Goal: Information Seeking & Learning: Learn about a topic

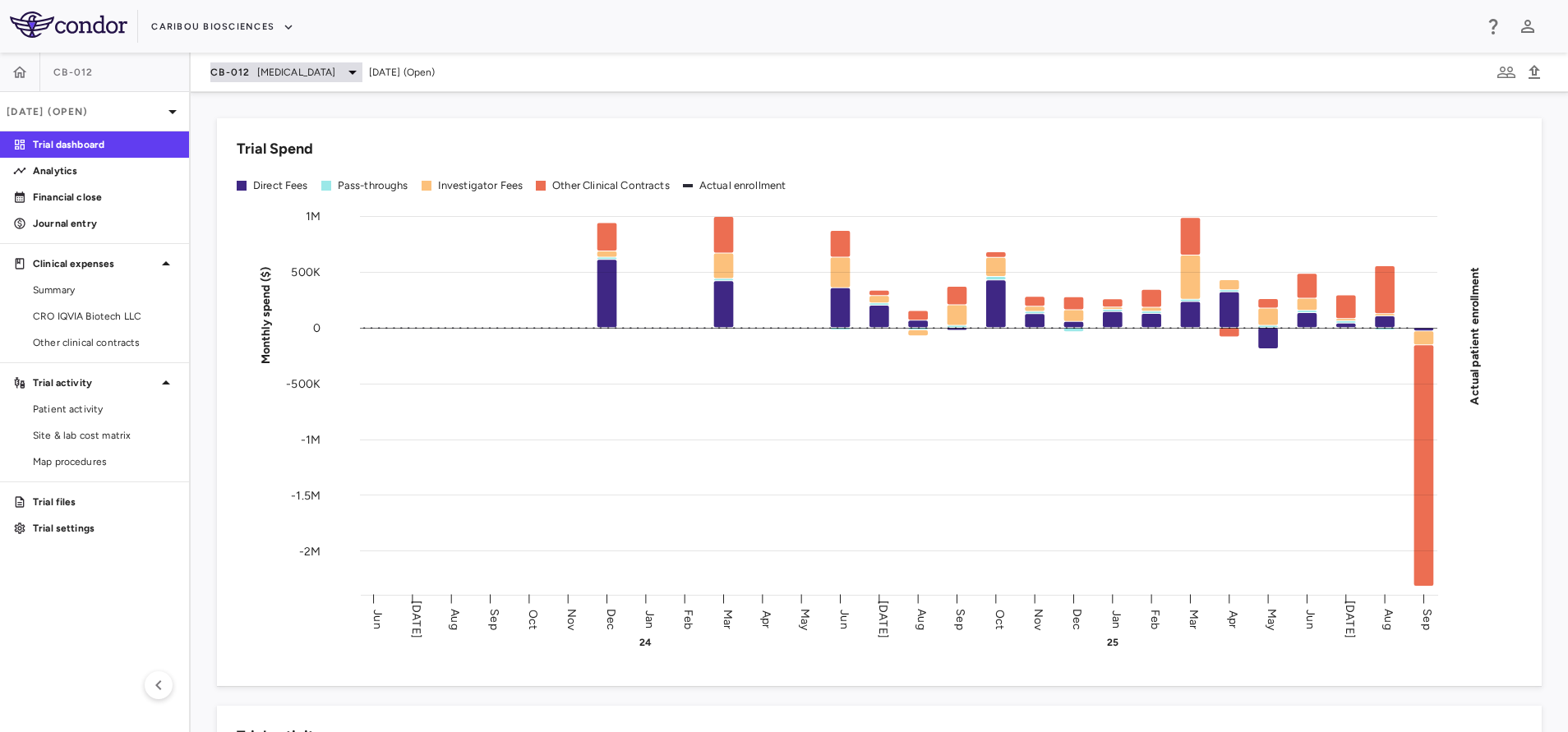
click at [265, 71] on span "[MEDICAL_DATA]" at bounding box center [296, 72] width 79 height 15
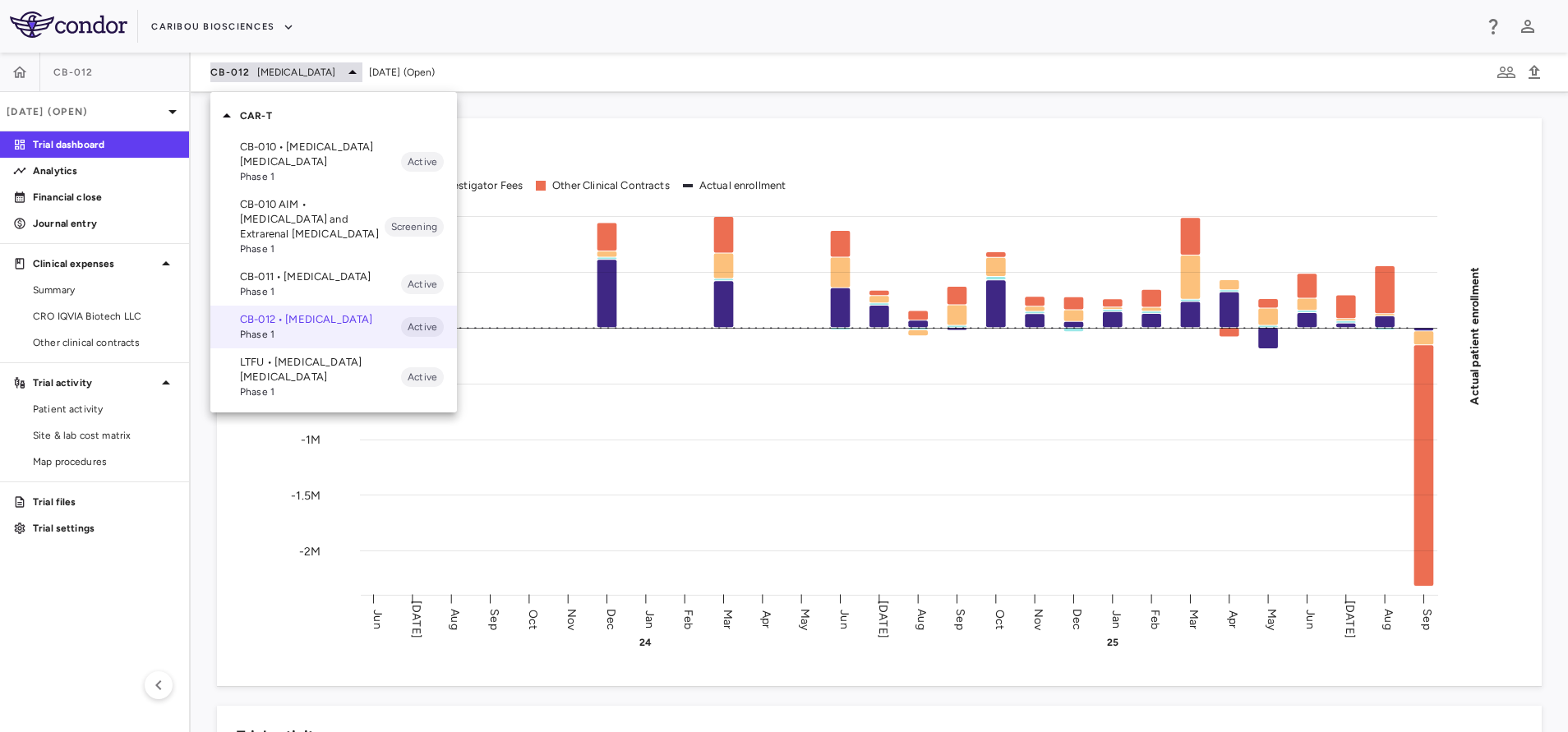
click at [265, 71] on div at bounding box center [784, 366] width 1568 height 732
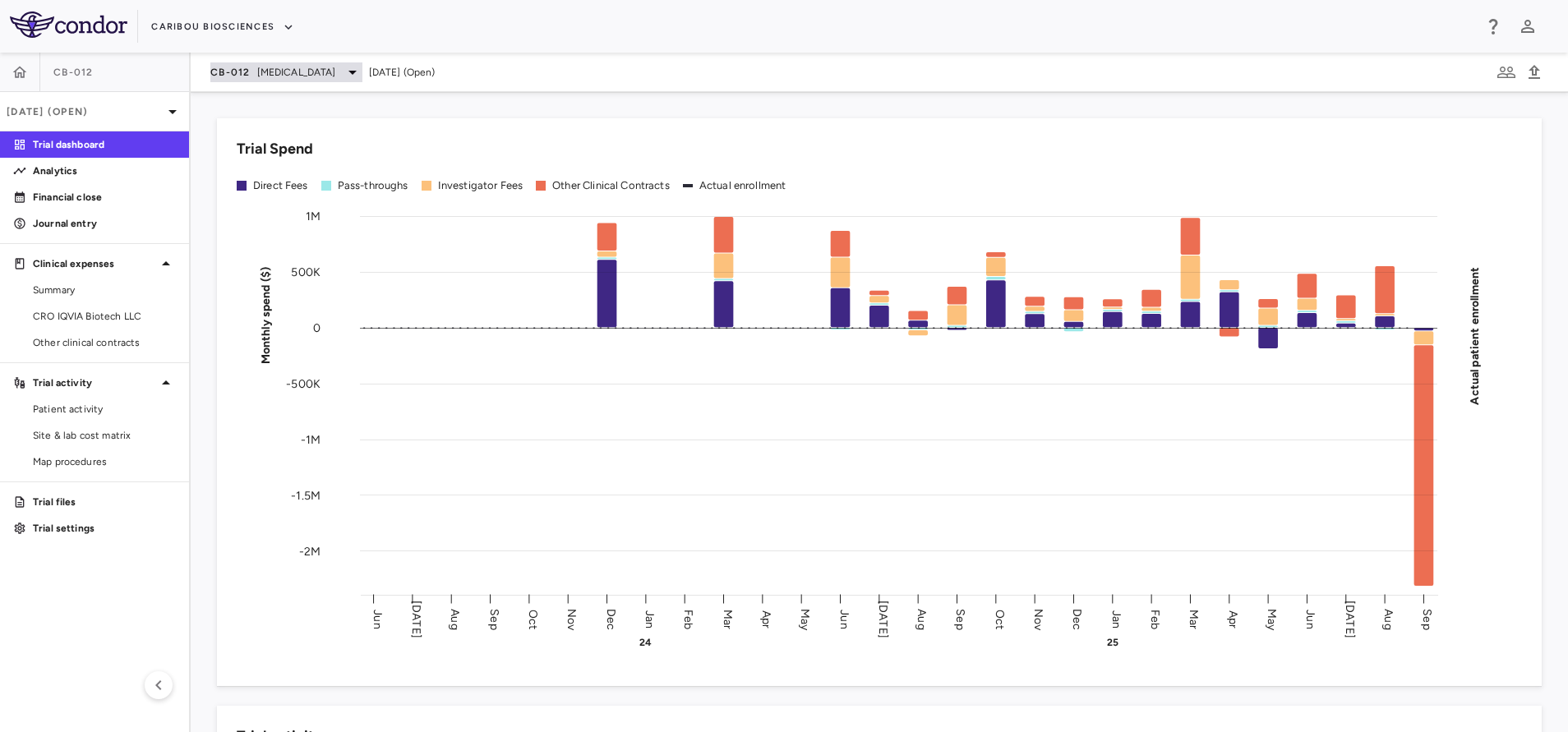
click at [265, 71] on div "CAR-T CB-010 • [MEDICAL_DATA] [MEDICAL_DATA] Phase 1 Active CB-010 AIM • [MEDIC…" at bounding box center [784, 366] width 1568 height 732
click at [265, 71] on span "[MEDICAL_DATA]" at bounding box center [296, 72] width 79 height 15
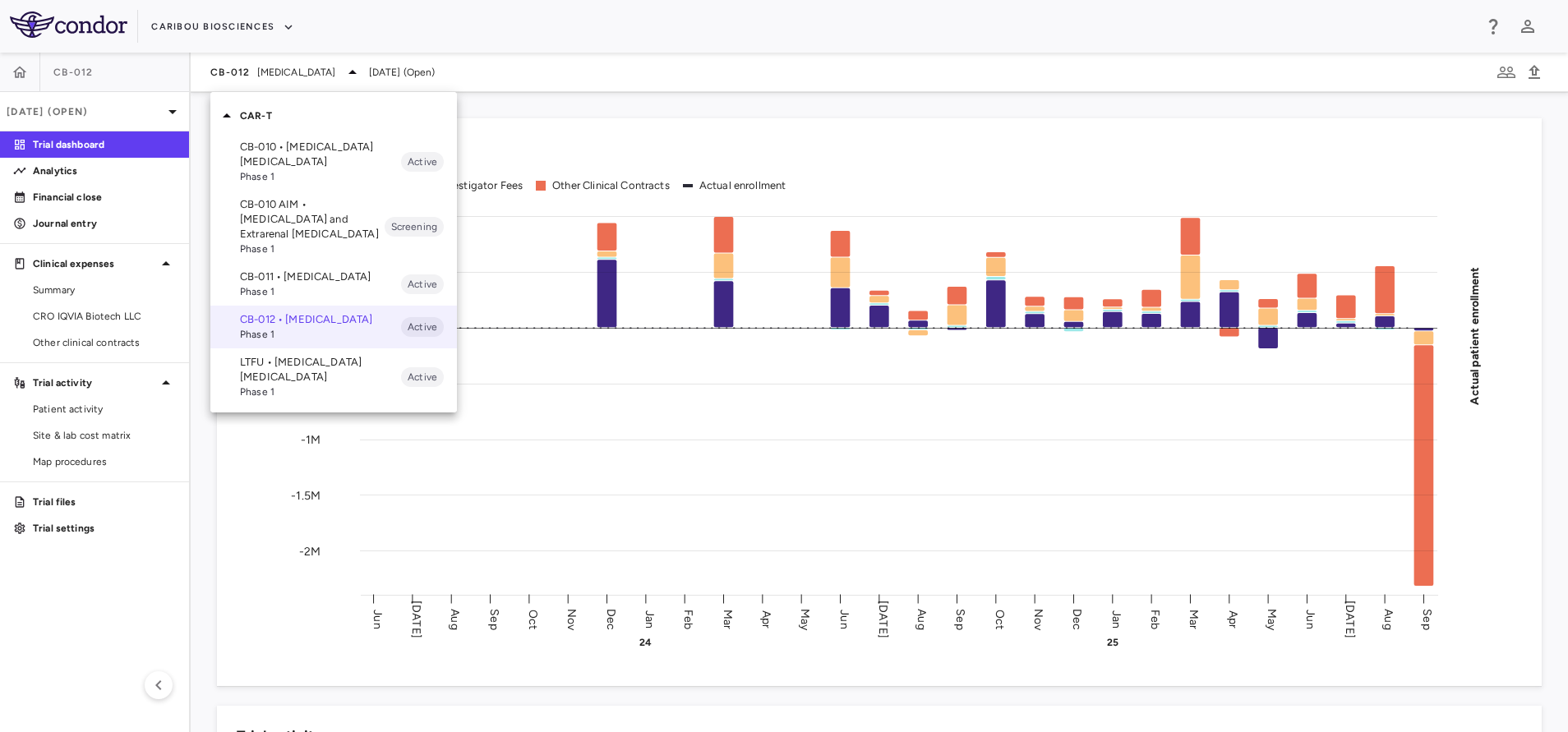
click at [58, 347] on div at bounding box center [784, 366] width 1568 height 732
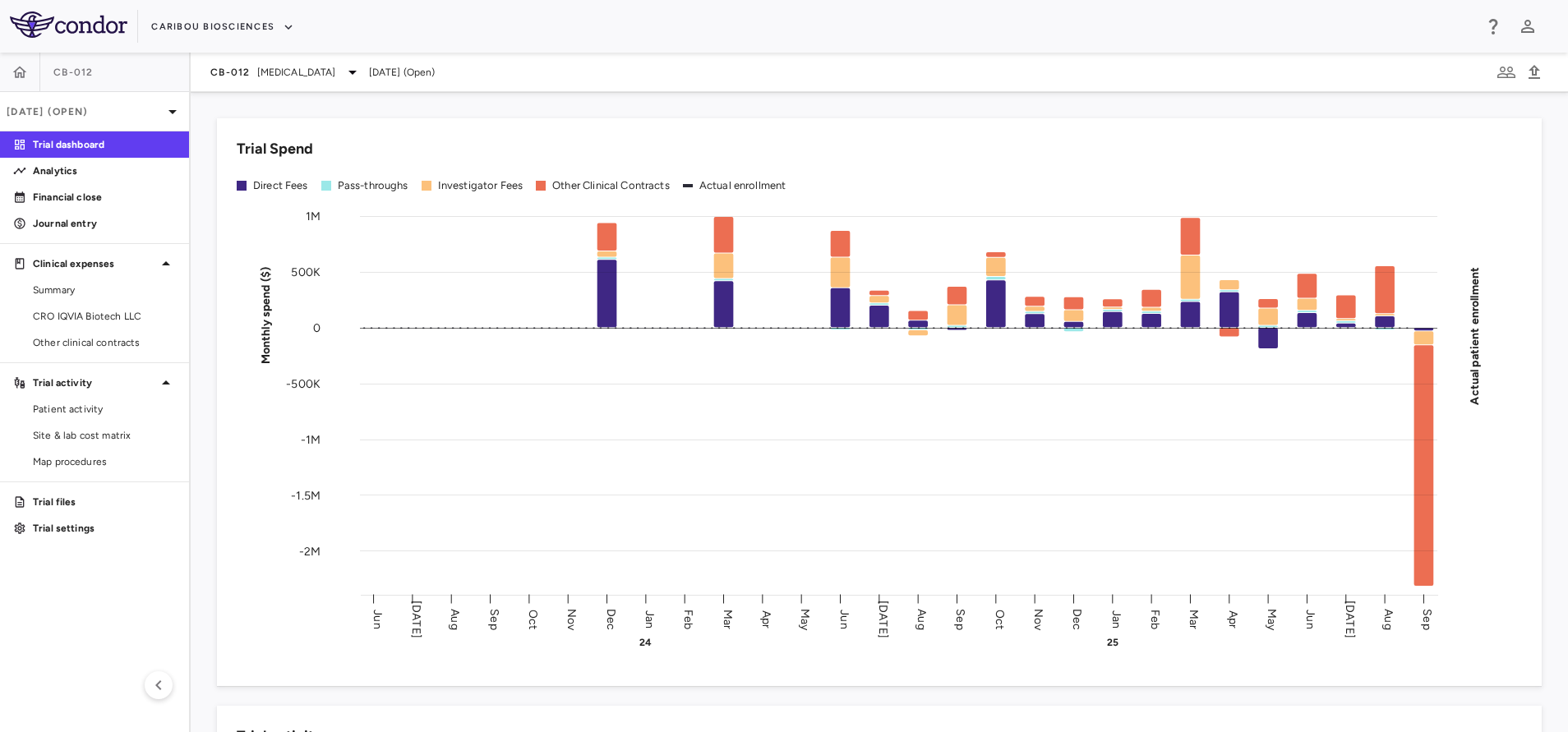
click at [68, 347] on span "Other clinical contracts" at bounding box center [104, 343] width 143 height 15
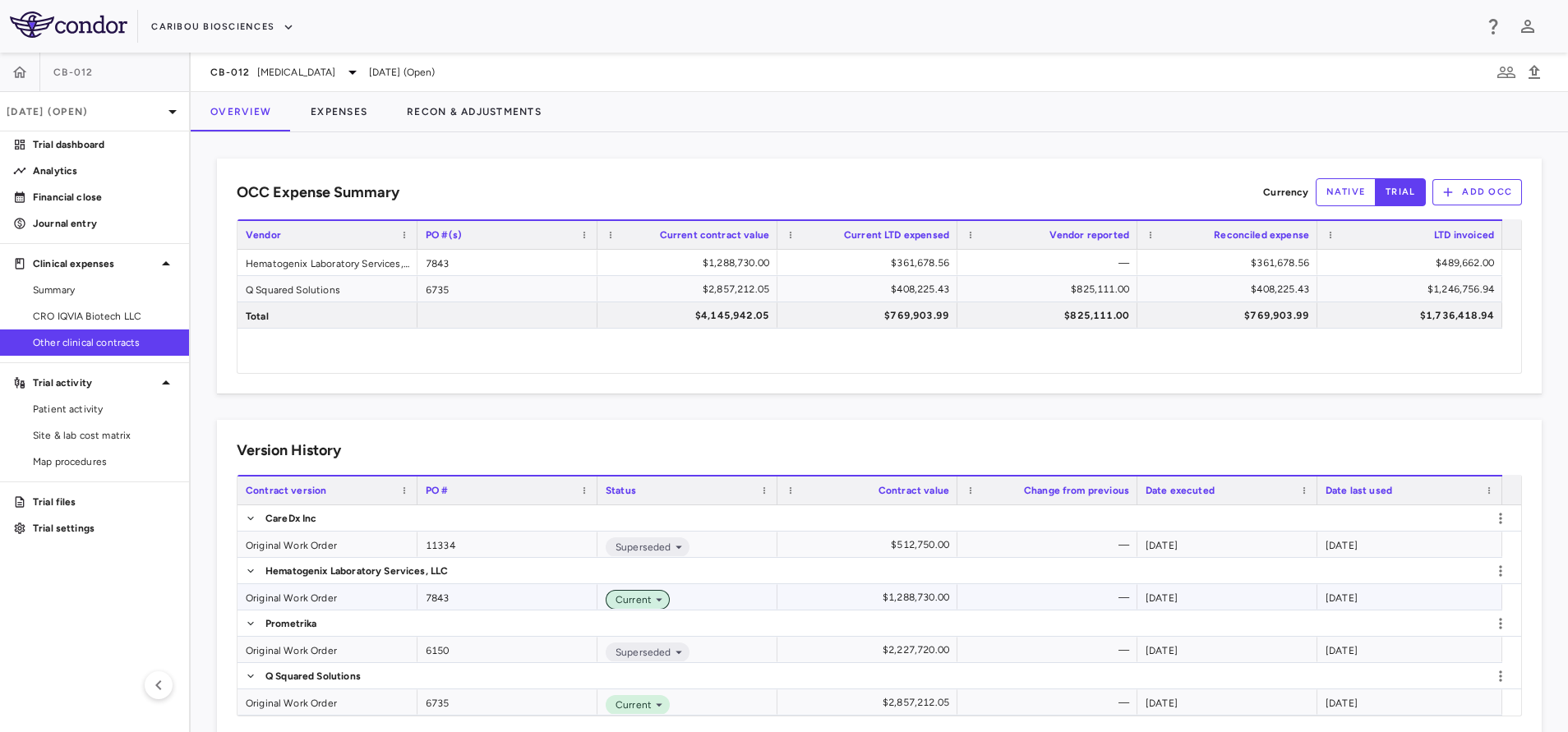
click at [636, 602] on span "Current" at bounding box center [630, 600] width 43 height 15
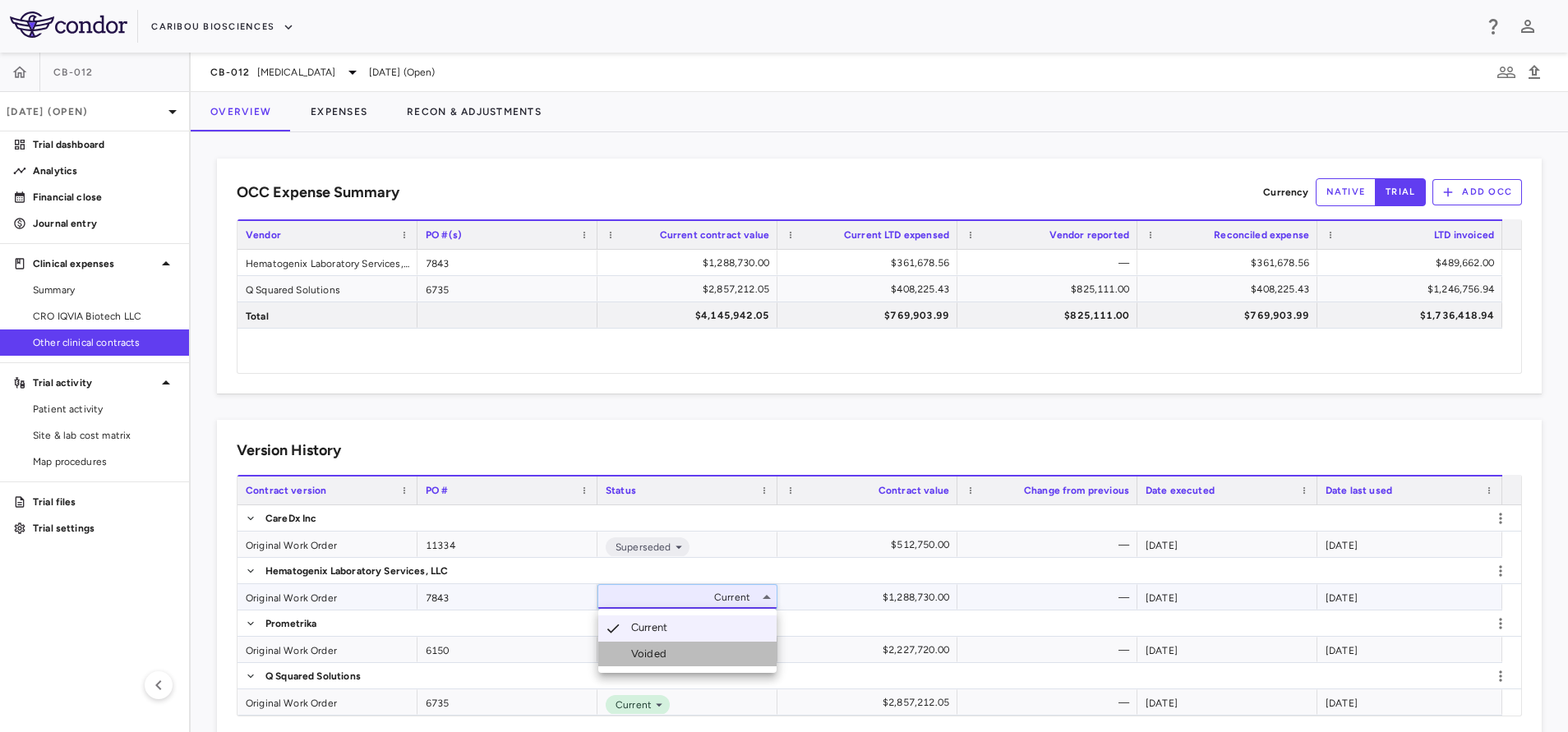
click at [660, 652] on div "Voided" at bounding box center [652, 654] width 42 height 15
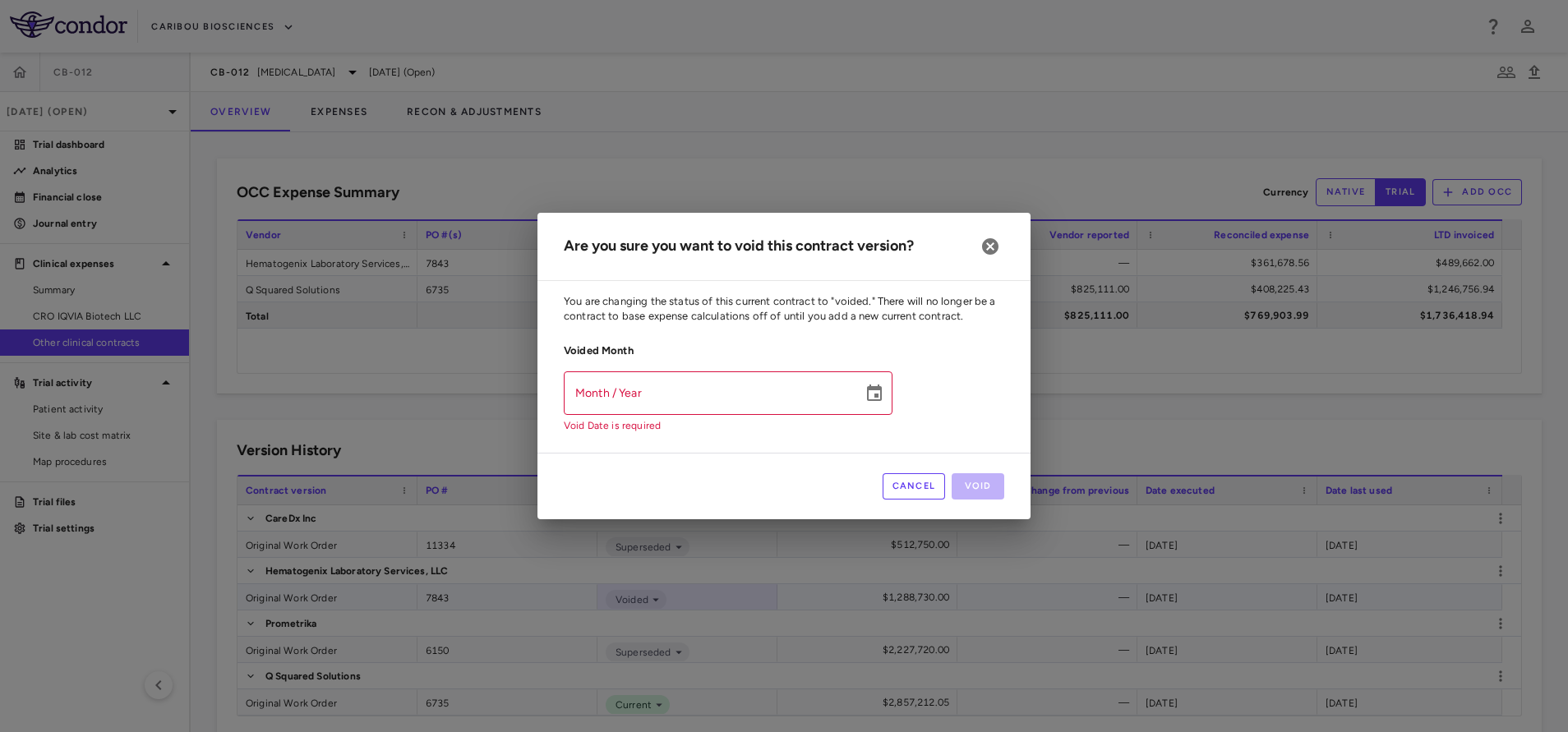
click at [892, 390] on div "Are you sure you want to void this contract version? You are changing the statu…" at bounding box center [784, 366] width 493 height 307
click at [877, 399] on icon "Choose date" at bounding box center [874, 393] width 20 height 20
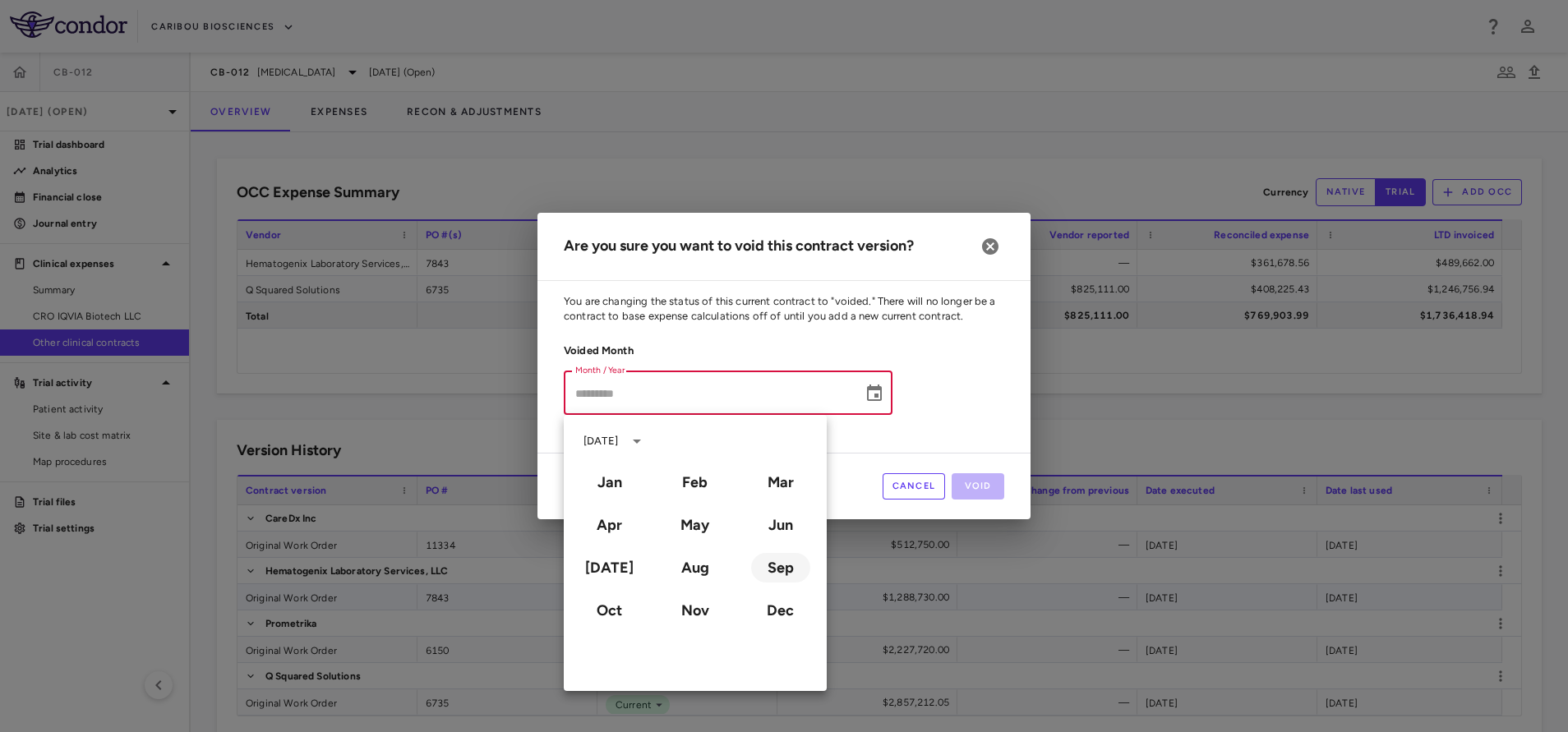
click at [776, 571] on button "Sep" at bounding box center [781, 567] width 59 height 29
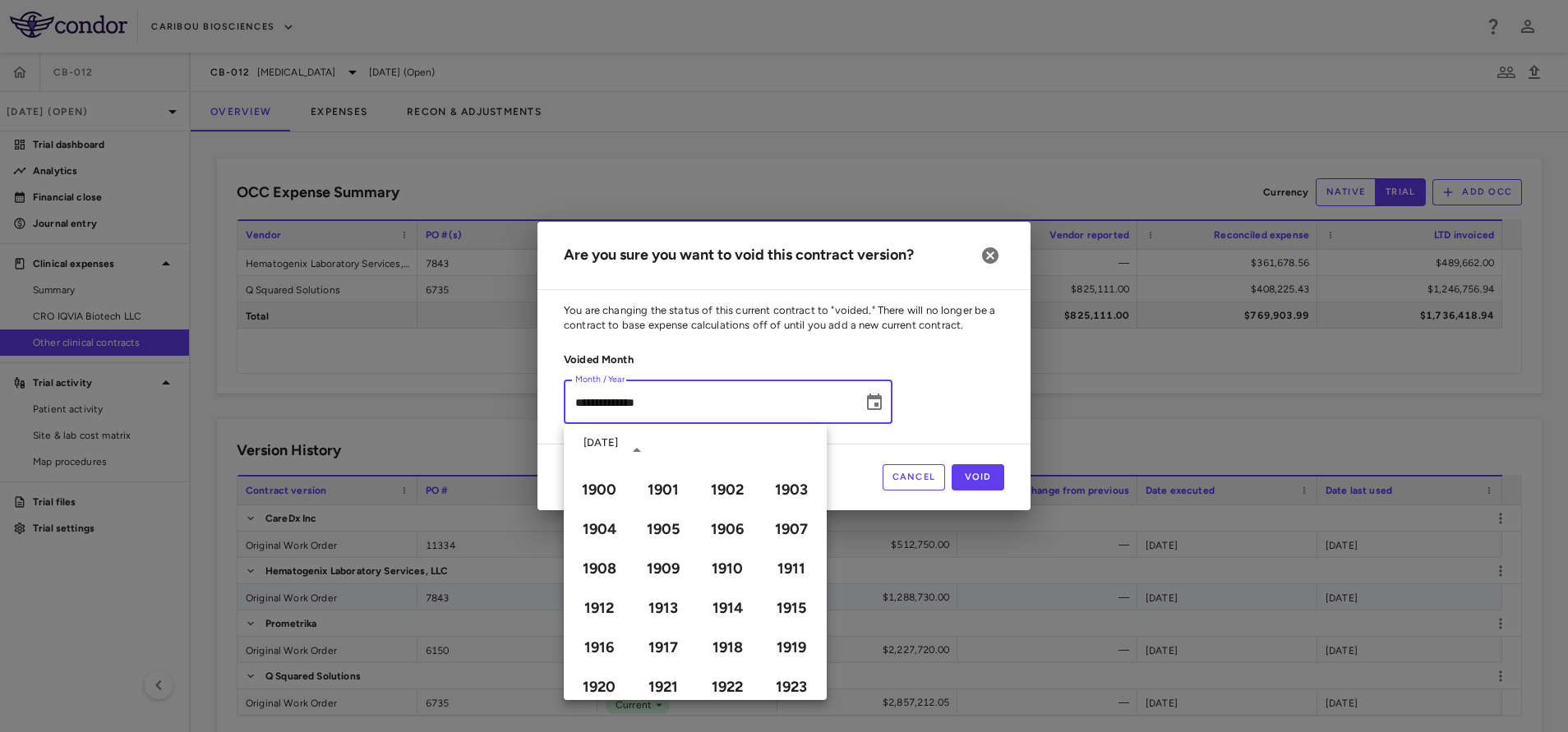
type input "**********"
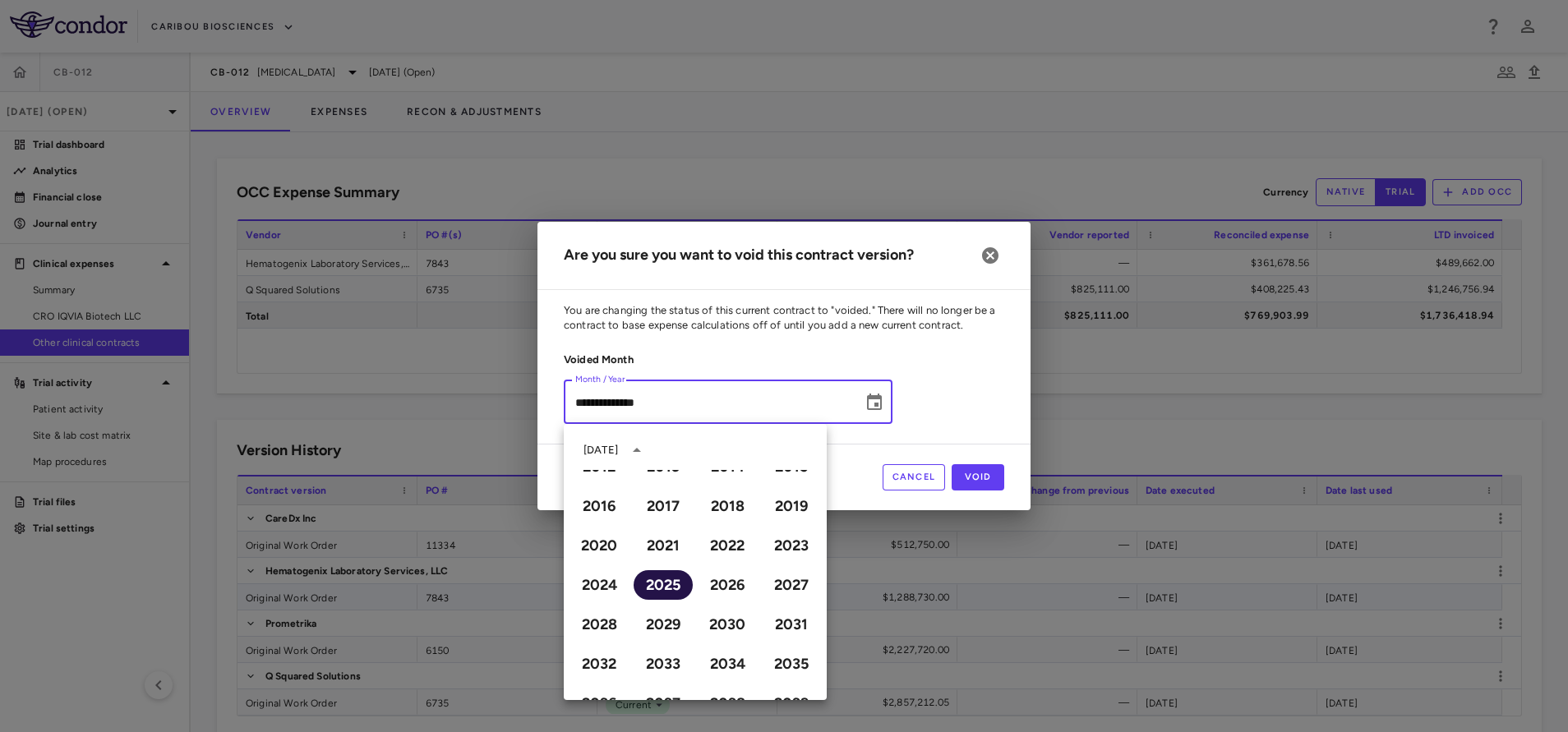
click at [664, 591] on button "2025" at bounding box center [663, 584] width 59 height 29
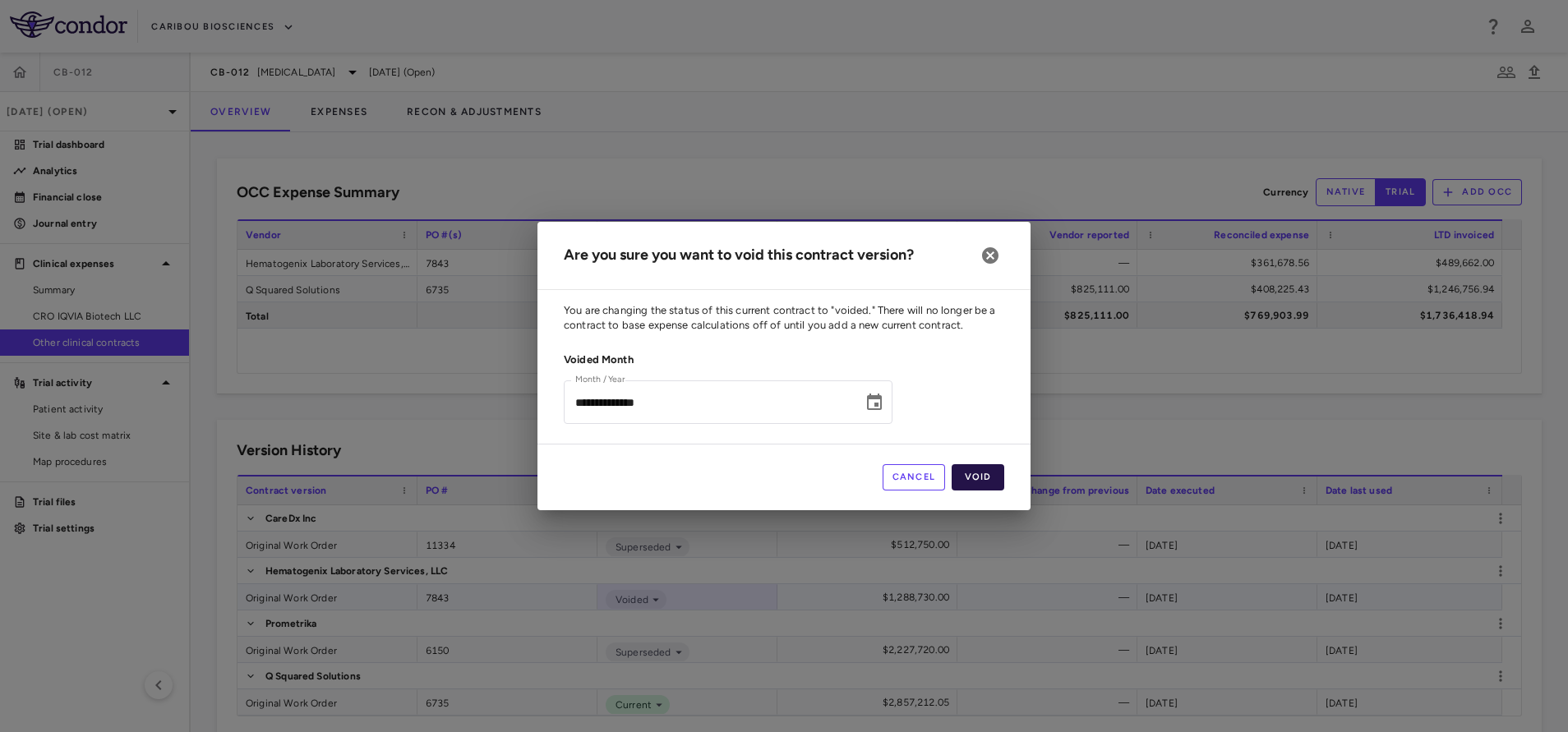
click at [986, 469] on button "Void" at bounding box center [977, 478] width 52 height 27
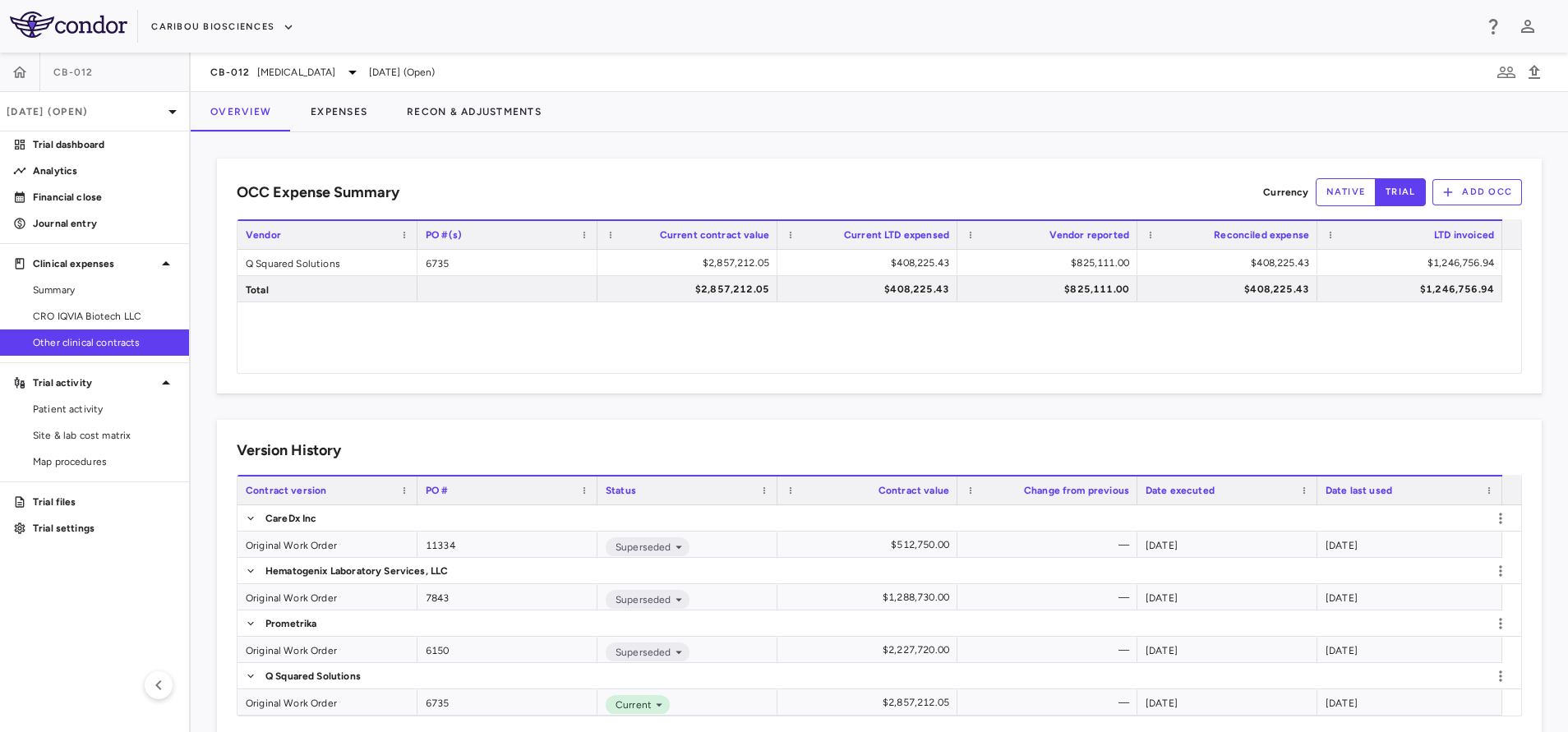
click at [398, 327] on div "Q Squared Solutions 6735 $2,857,212.05 $408,225.43 $825,111.00 $408,225.43 $1,2…" at bounding box center [869, 311] width 1264 height 123
click at [348, 101] on button "Expenses" at bounding box center [338, 112] width 96 height 40
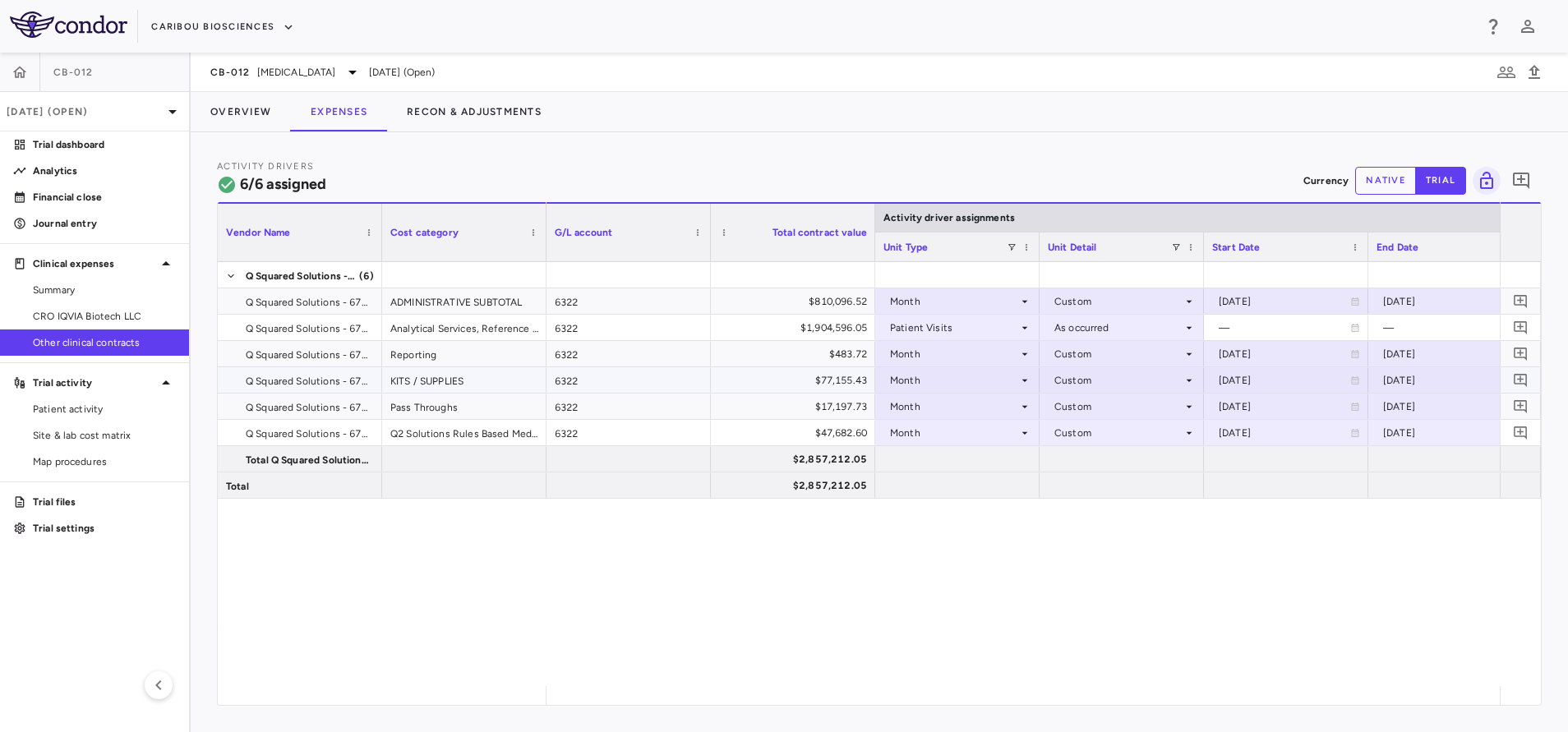
click at [726, 375] on div "$77,155.43" at bounding box center [796, 381] width 142 height 27
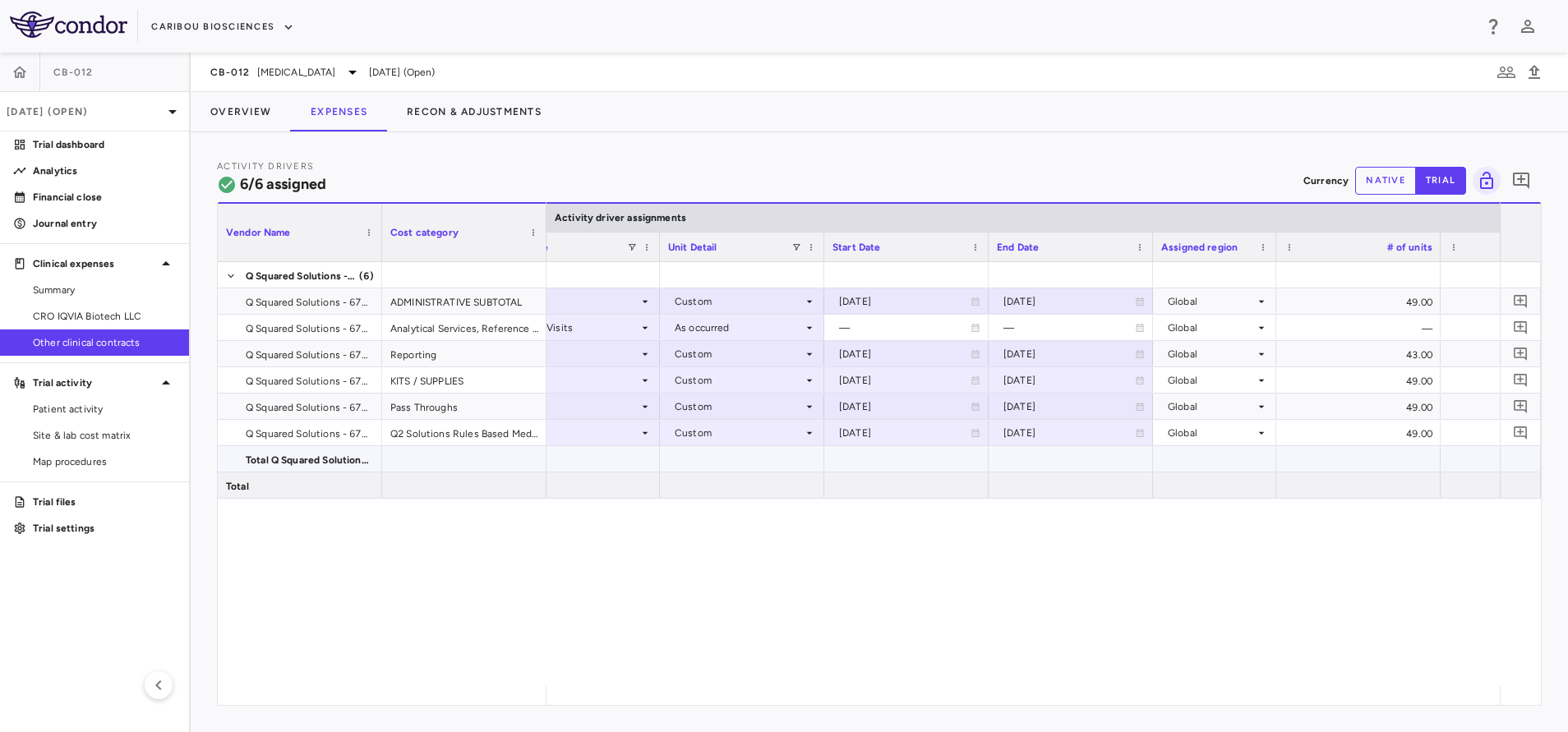
scroll to position [0, 364]
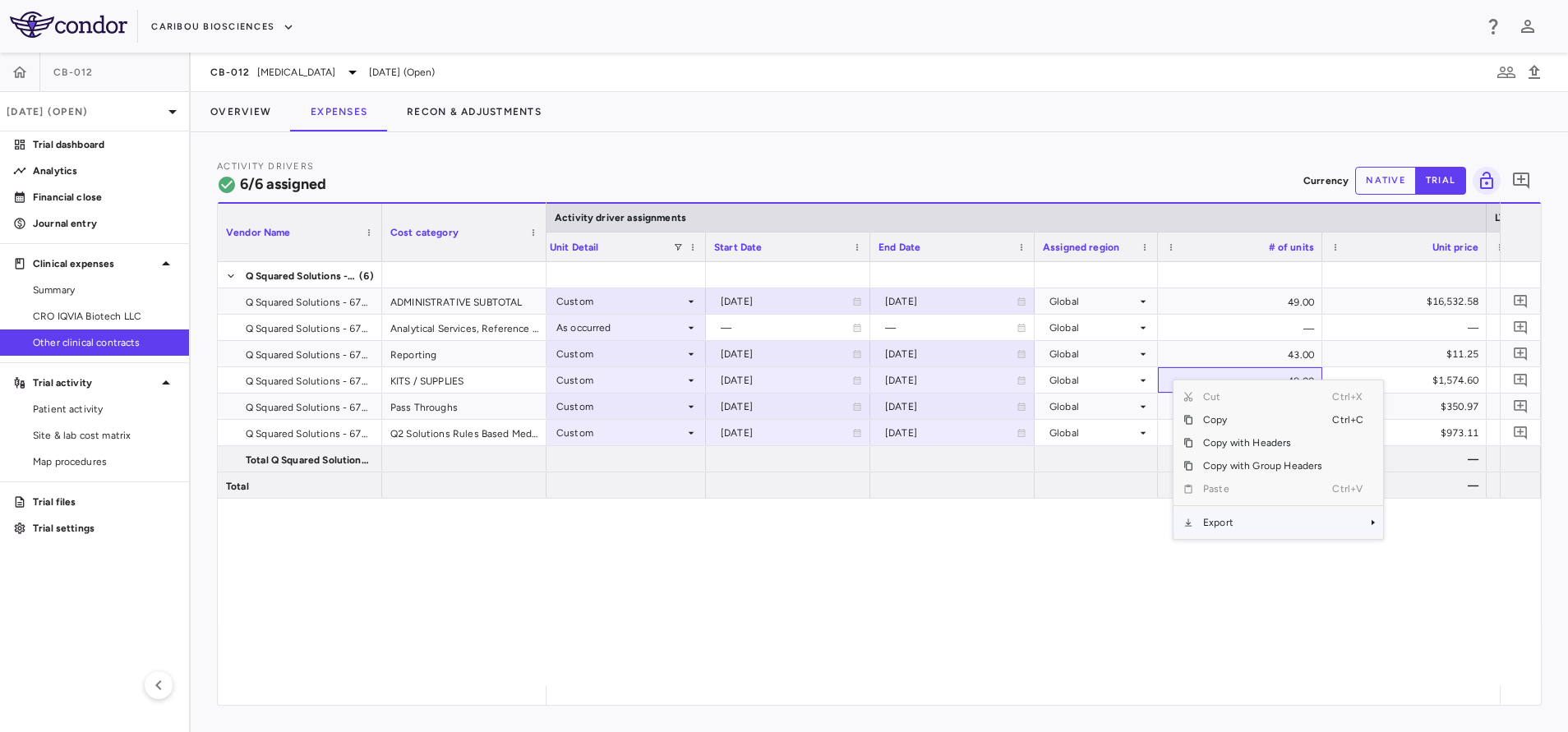
click at [1211, 532] on span "Export" at bounding box center [1262, 522] width 139 height 23
click at [1454, 551] on span "Excel Export" at bounding box center [1437, 551] width 77 height 23
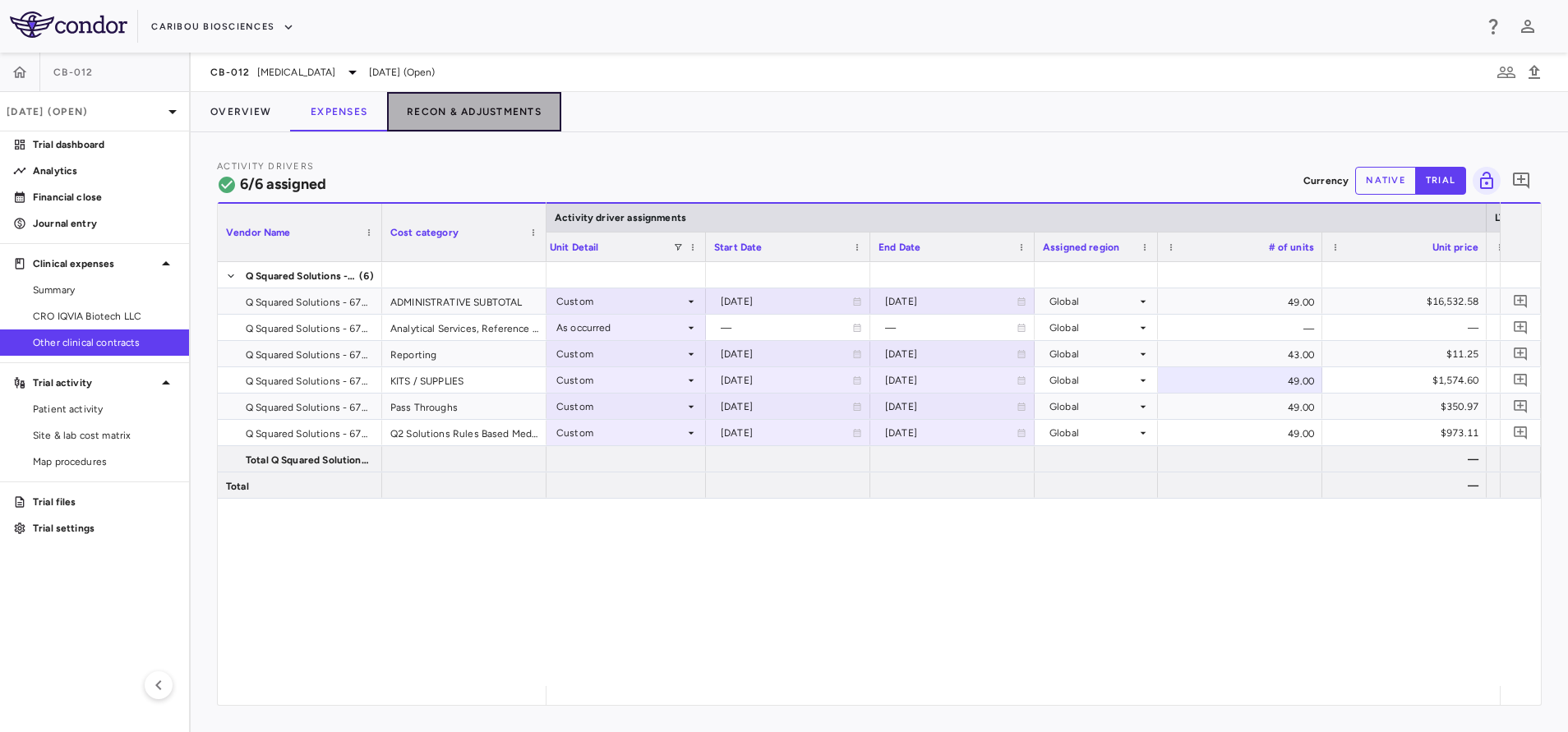
click at [428, 105] on button "Recon & Adjustments" at bounding box center [473, 112] width 174 height 40
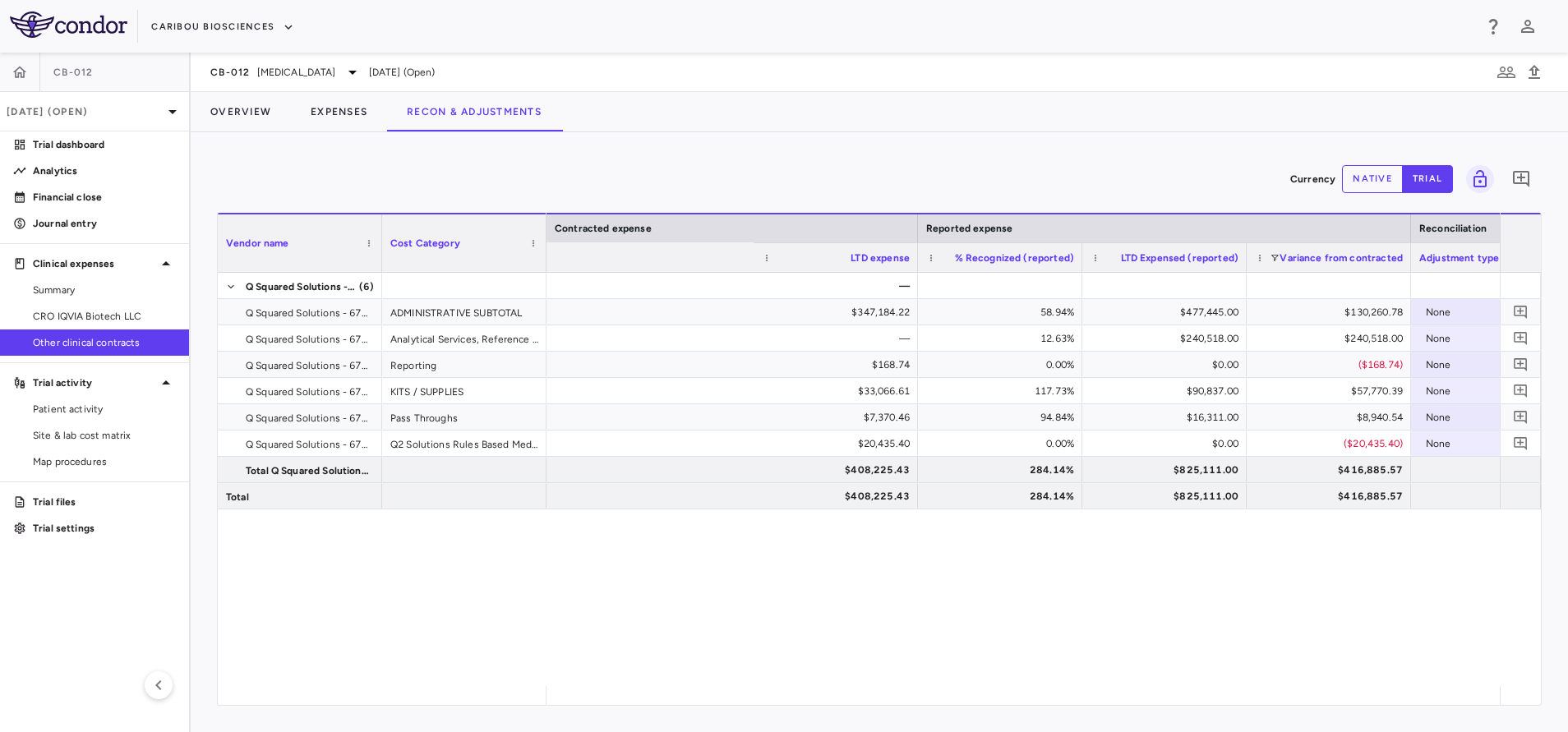
scroll to position [0, 2005]
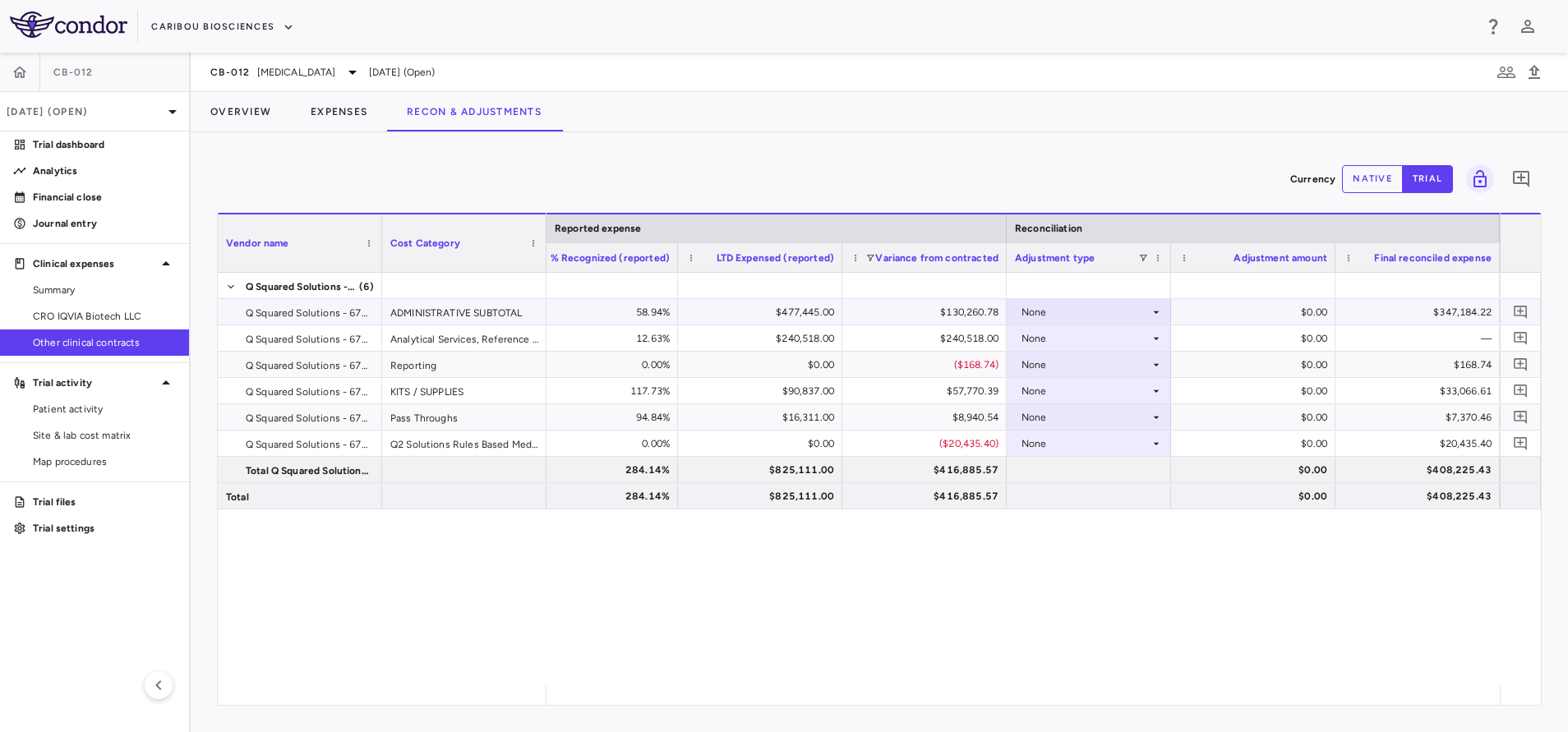
click at [1139, 307] on div "None" at bounding box center [1085, 312] width 128 height 27
click at [1092, 363] on div "OCC Reported" at bounding box center [1079, 369] width 79 height 15
click at [1136, 338] on div "None" at bounding box center [1085, 339] width 128 height 27
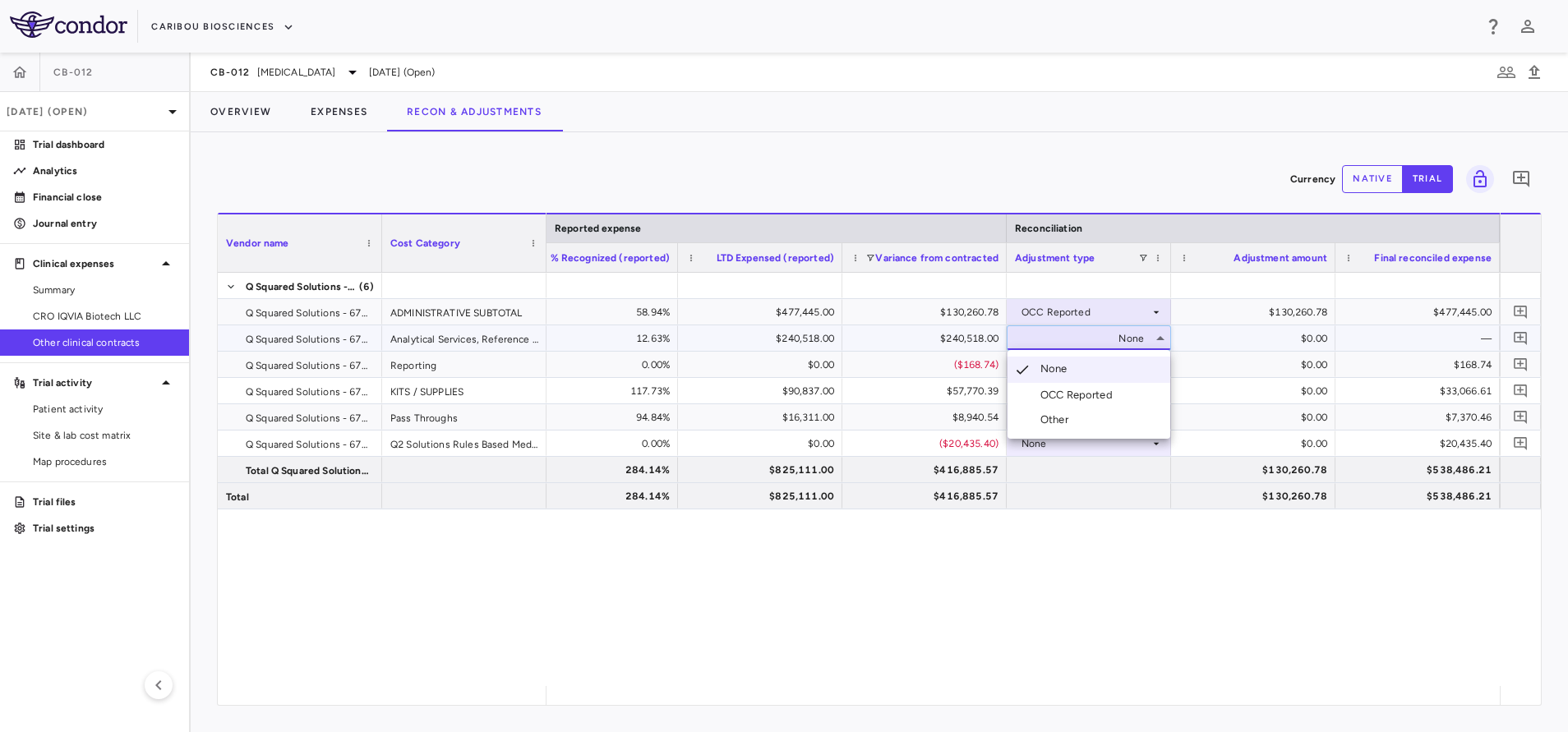
click at [1066, 389] on div "OCC Reported" at bounding box center [1079, 395] width 79 height 15
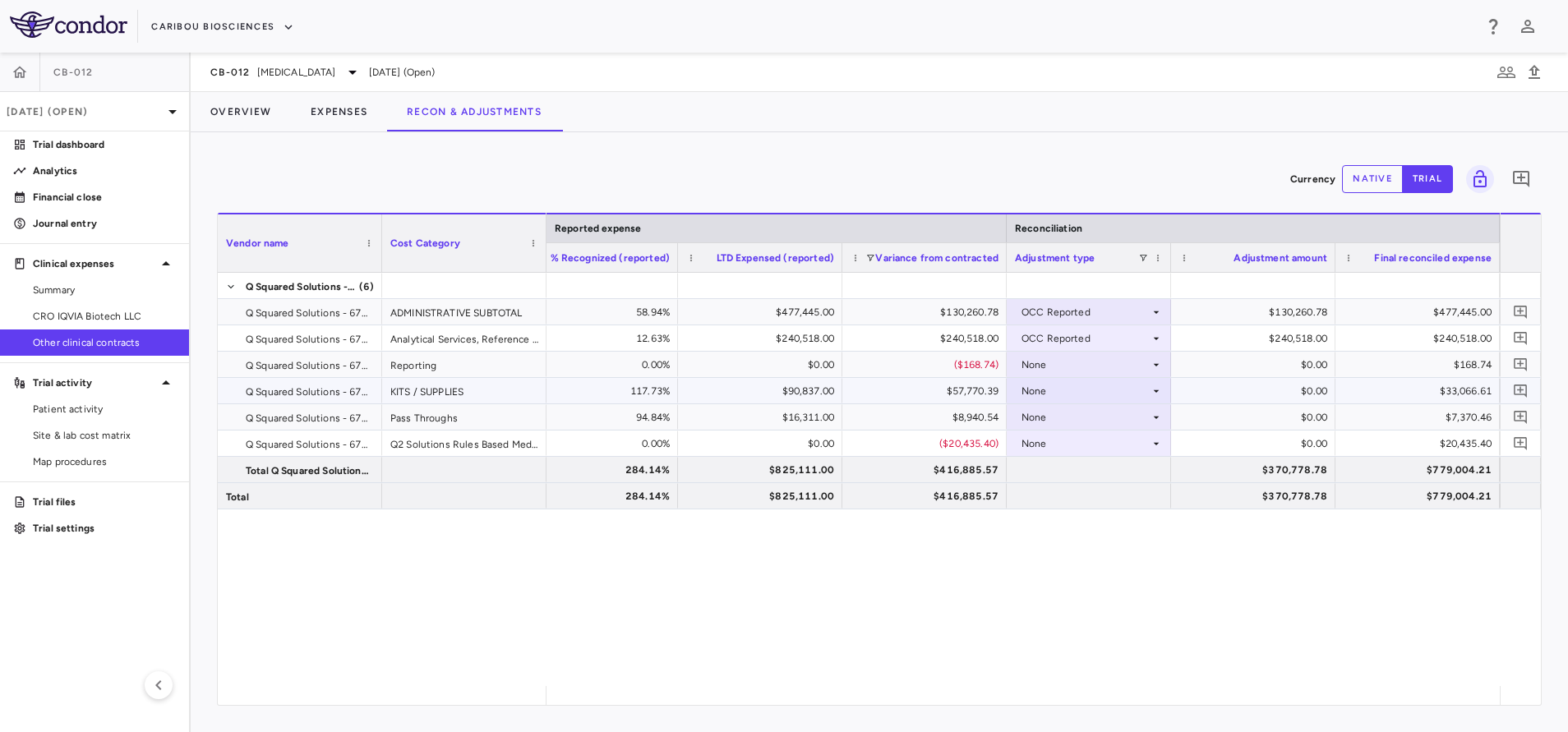
click at [1062, 389] on div "None" at bounding box center [1085, 391] width 128 height 27
click at [1056, 464] on li "Other" at bounding box center [1088, 472] width 162 height 25
click at [1057, 395] on div "Other" at bounding box center [1085, 391] width 128 height 27
click at [1049, 399] on div "Other" at bounding box center [1085, 391] width 128 height 27
click at [1058, 444] on div "OCC Reported" at bounding box center [1079, 446] width 79 height 15
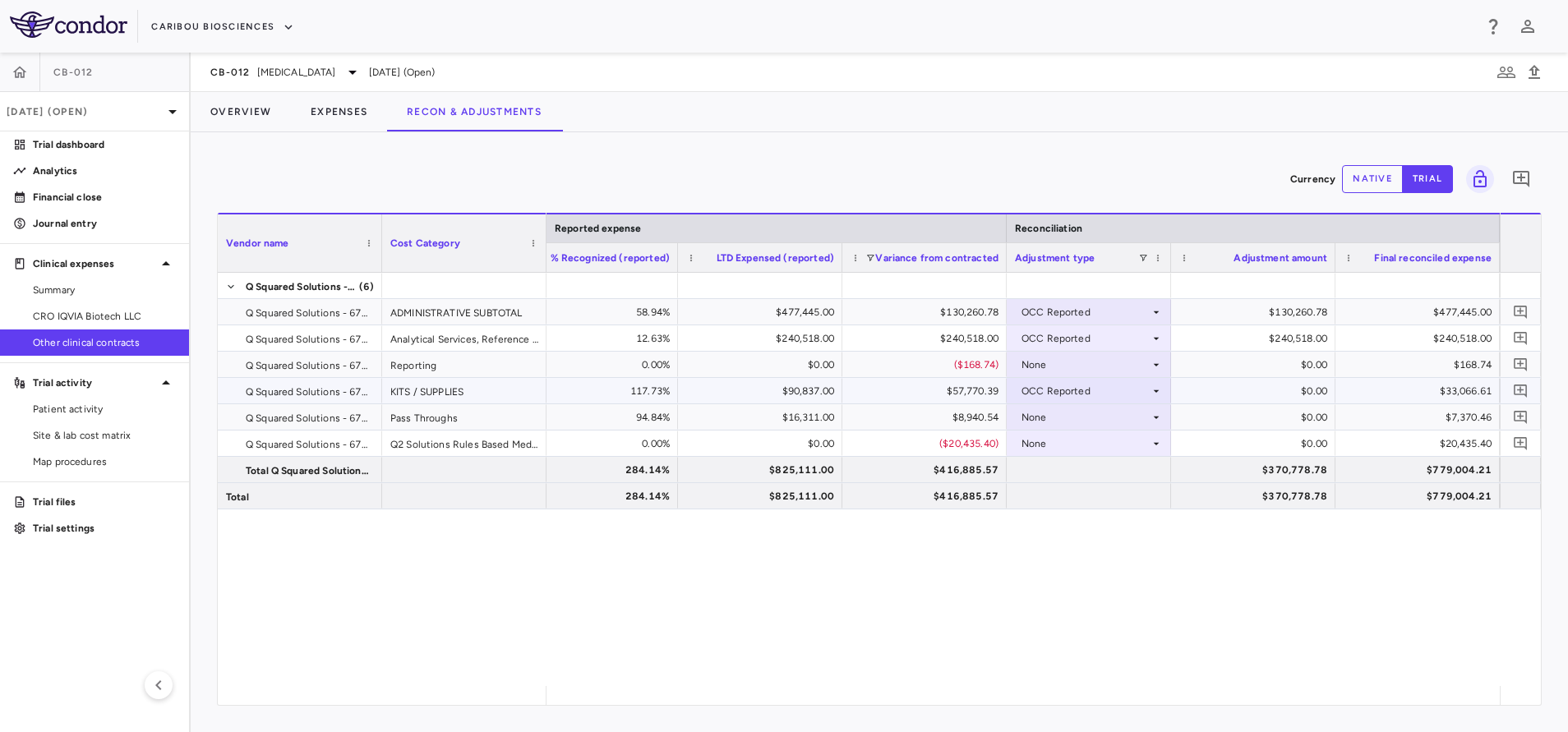
click at [1001, 588] on div "— $347,184.22 58.94% $477,445.00 $130,260.78 OCC Reported $130,260.78 $477,445.…" at bounding box center [1022, 479] width 953 height 413
click at [255, 106] on button "Overview" at bounding box center [241, 112] width 101 height 40
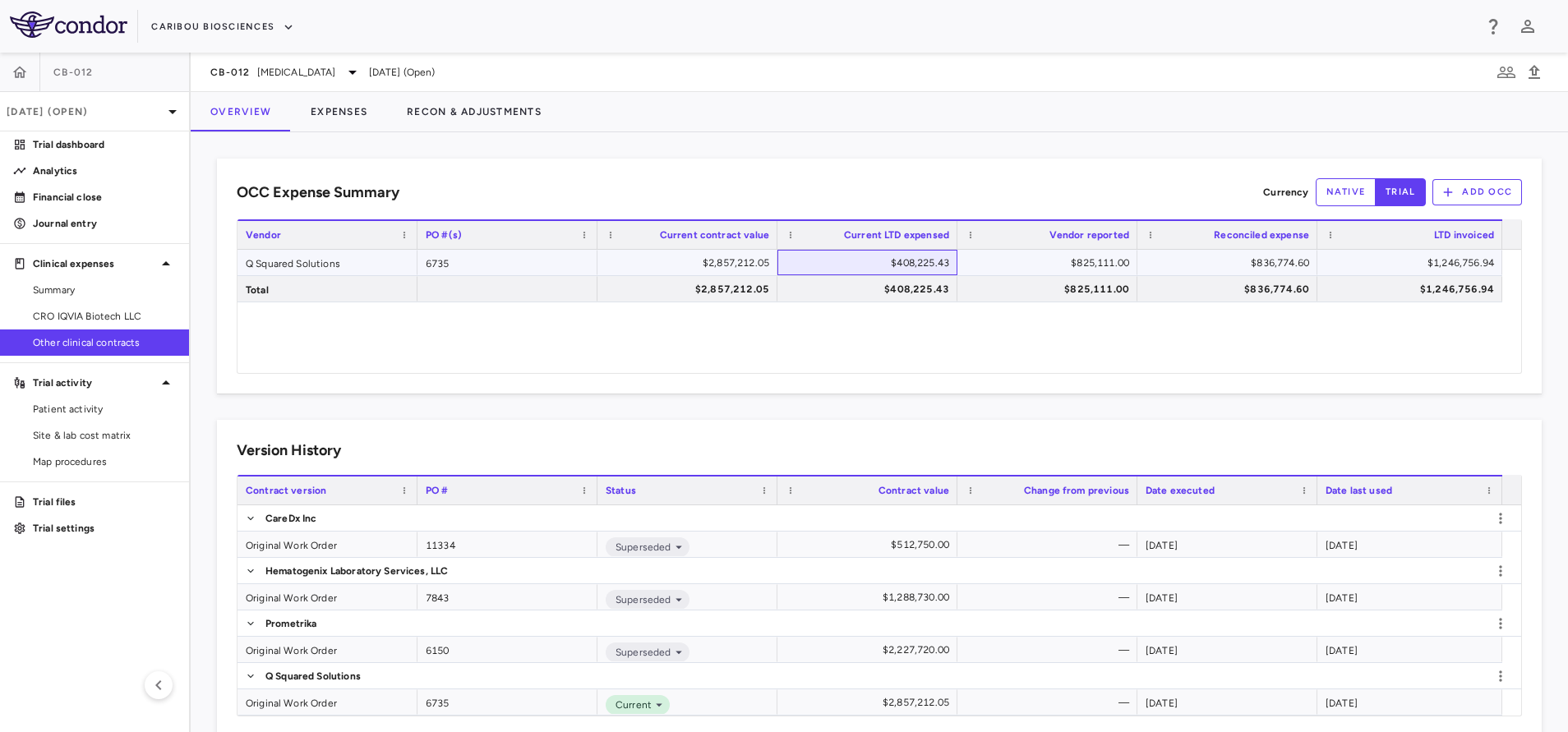
click at [939, 258] on div "$408,225.43" at bounding box center [870, 263] width 157 height 27
click at [326, 119] on button "Expenses" at bounding box center [338, 112] width 96 height 40
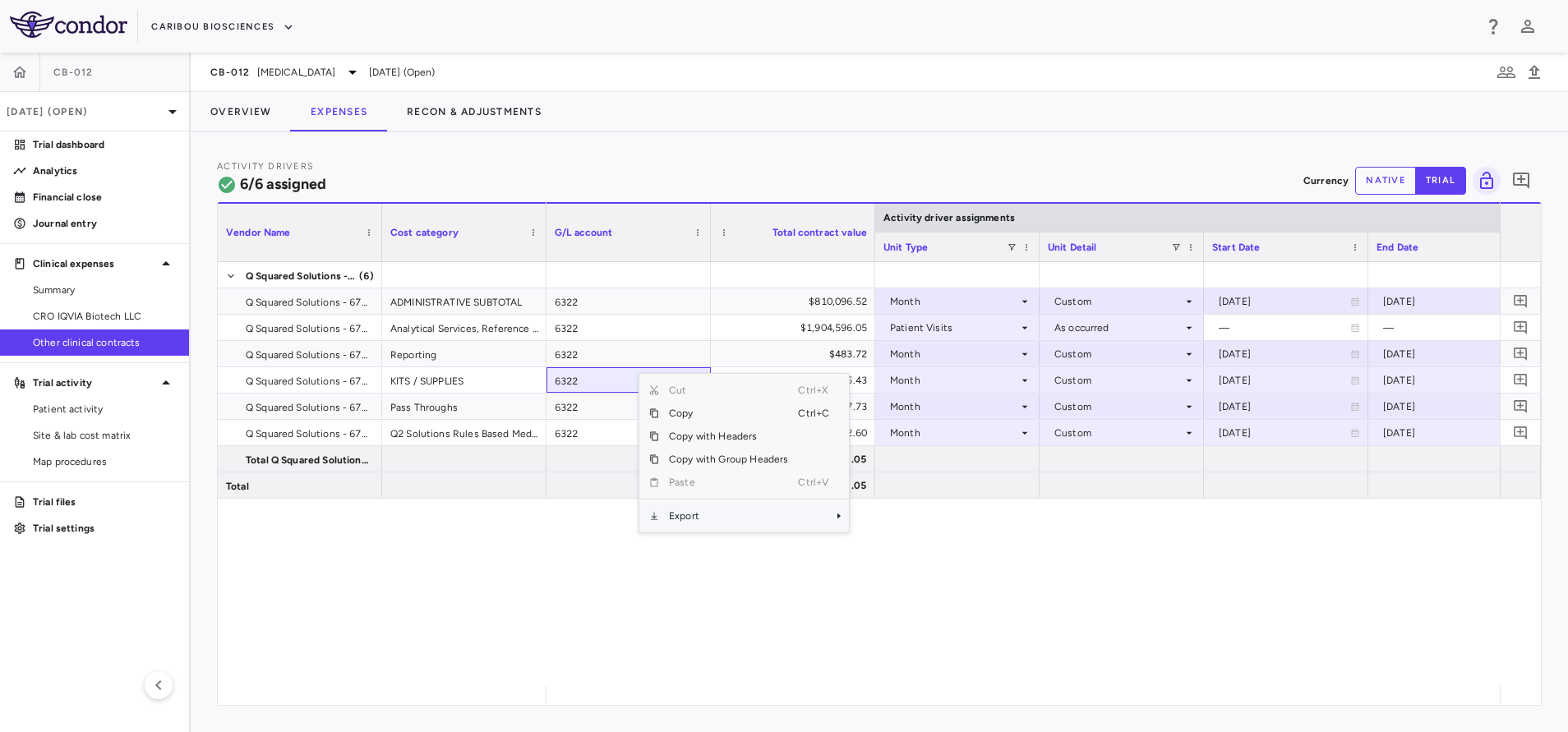
click at [727, 516] on span "Export" at bounding box center [728, 516] width 139 height 23
click at [893, 549] on span "Excel Export" at bounding box center [903, 544] width 77 height 23
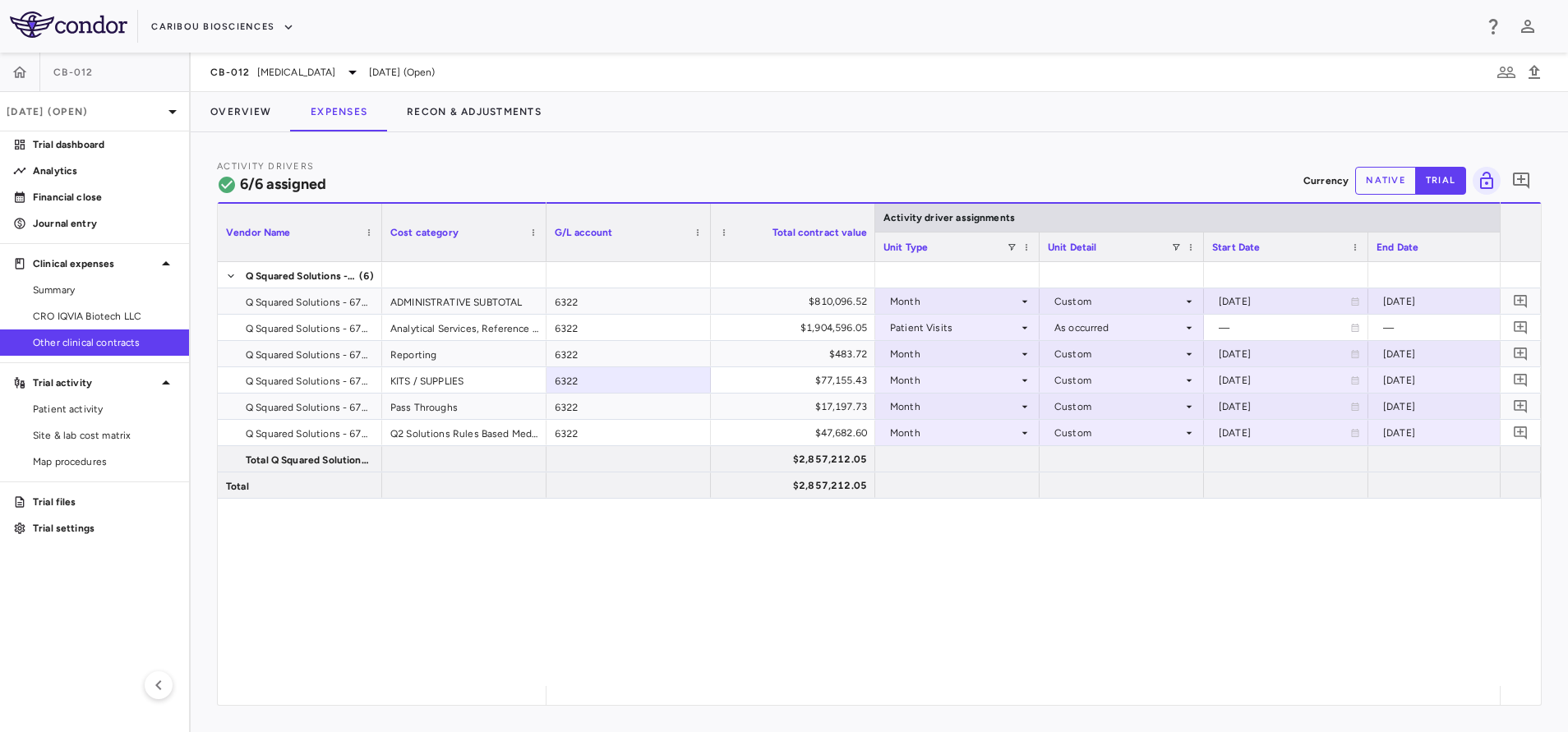
click at [793, 533] on div "6322 $810,096.52 Month Custom [DATE] [DATE] Global 49.00 6322 $1,904,596.05 Pat…" at bounding box center [1022, 474] width 953 height 423
click at [225, 99] on button "Overview" at bounding box center [241, 112] width 101 height 40
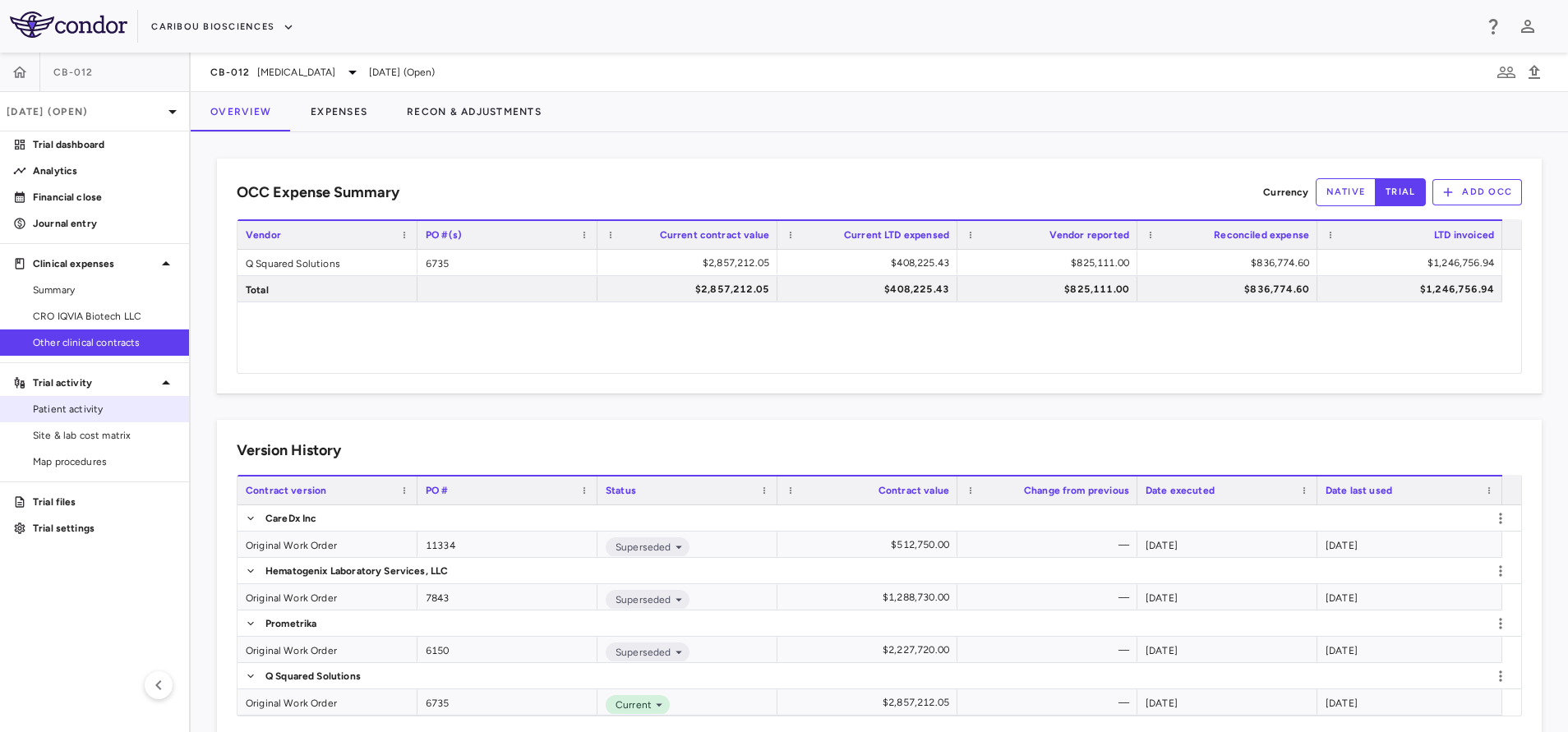
click at [107, 400] on link "Patient activity" at bounding box center [94, 409] width 189 height 25
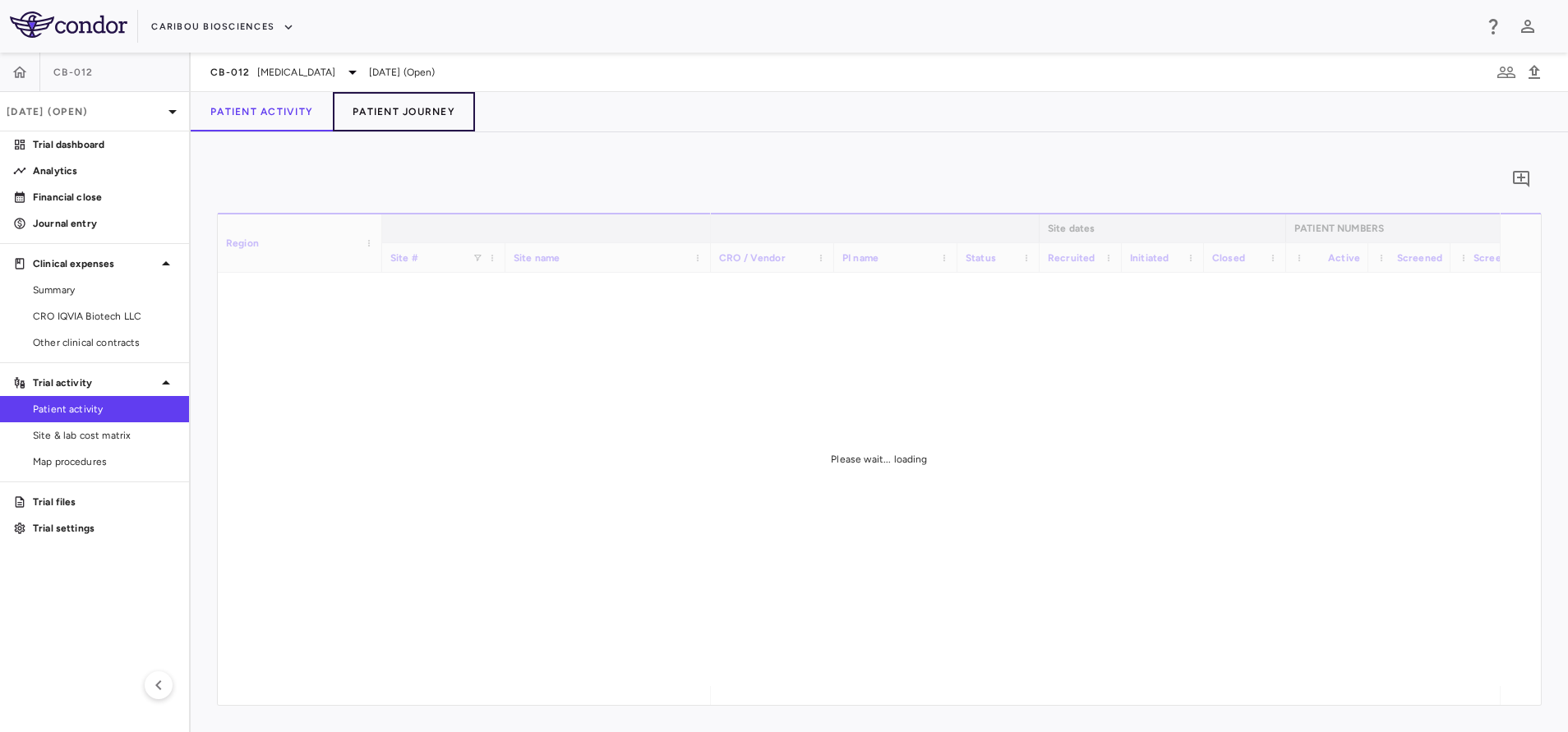
click at [391, 111] on button "Patient Journey" at bounding box center [404, 112] width 142 height 40
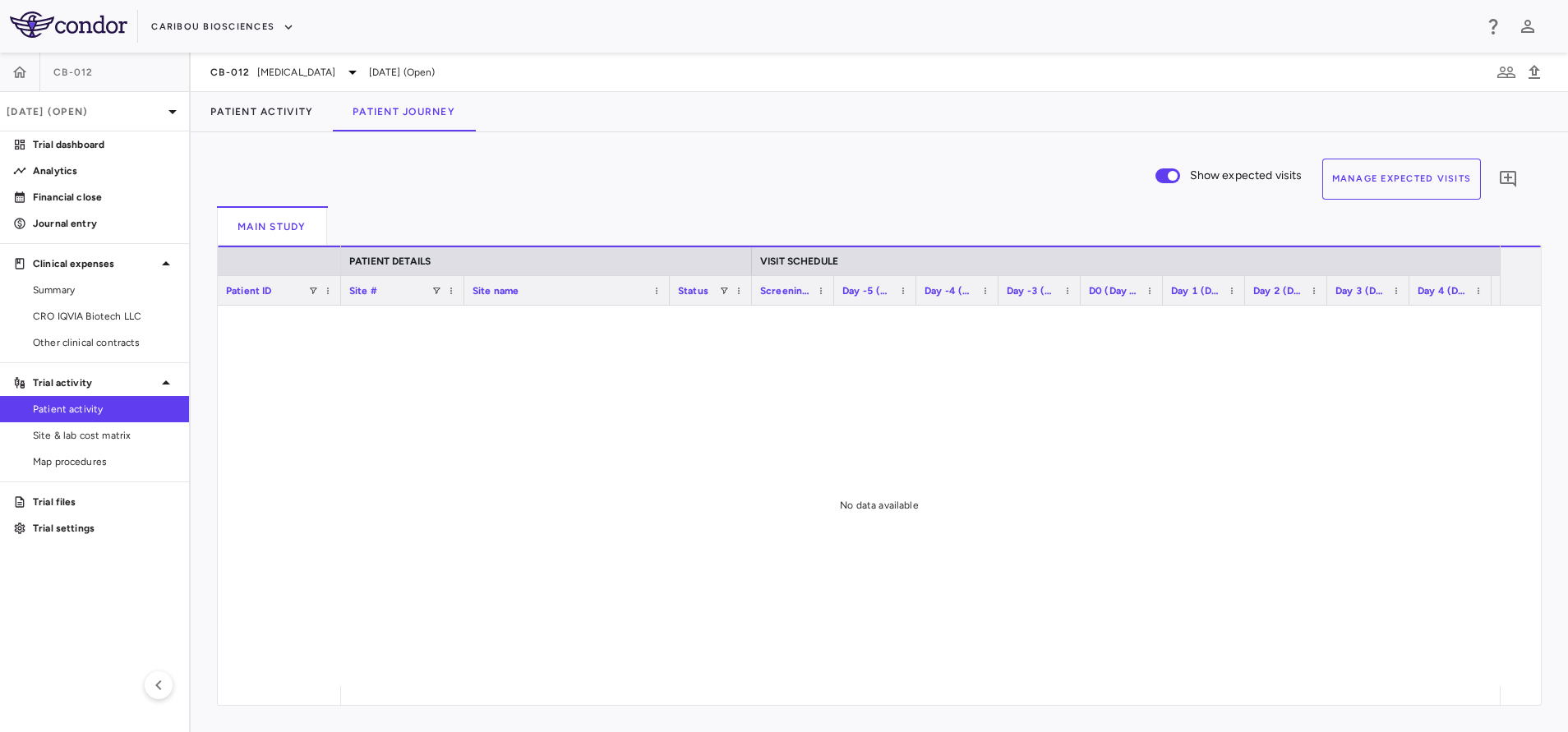
drag, startPoint x: 66, startPoint y: 307, endPoint x: 119, endPoint y: 364, distance: 77.8
click at [66, 307] on link "CRO IQVIA Biotech LLC" at bounding box center [94, 316] width 189 height 25
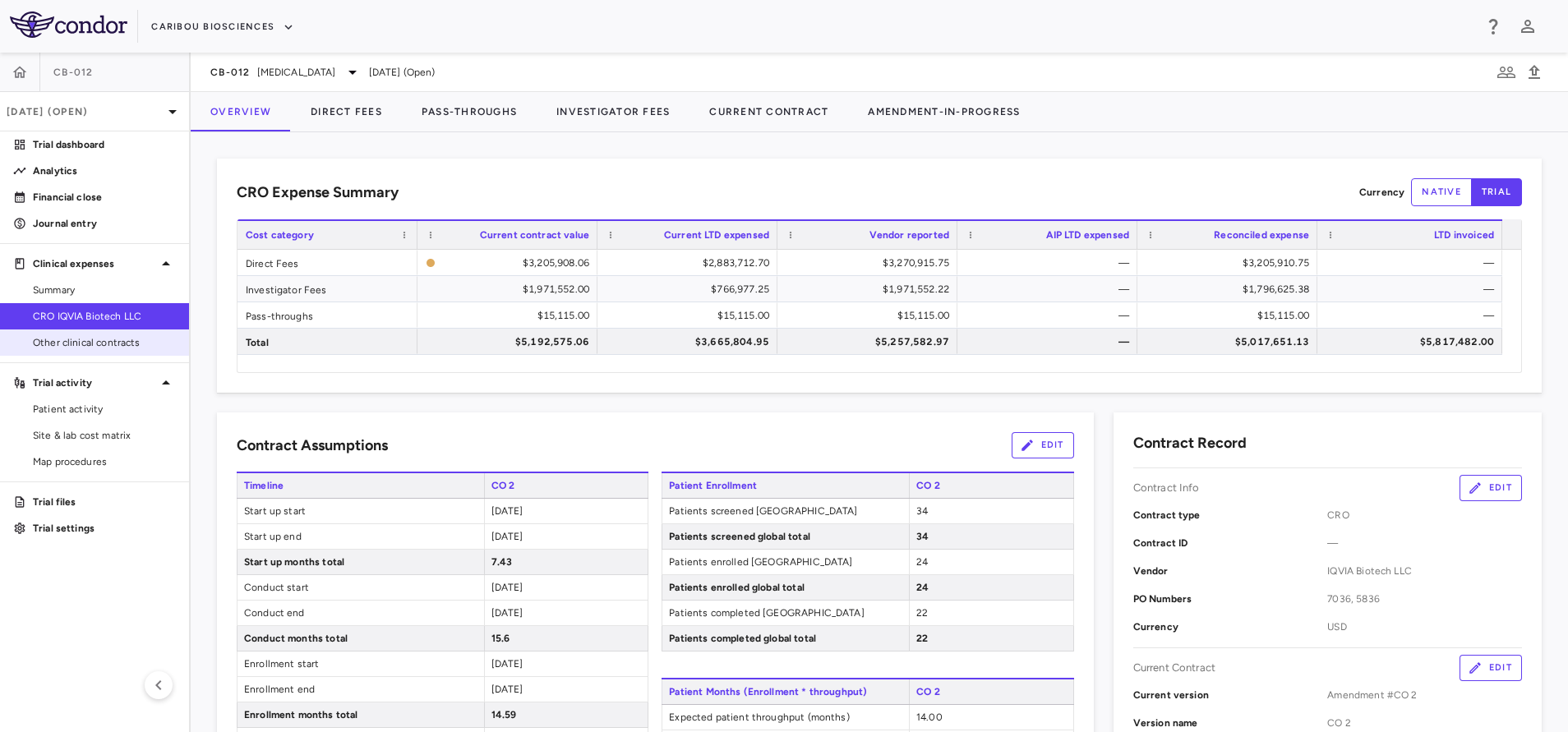
drag, startPoint x: 130, startPoint y: 342, endPoint x: 157, endPoint y: 342, distance: 27.0
click at [130, 342] on span "Other clinical contracts" at bounding box center [104, 343] width 143 height 15
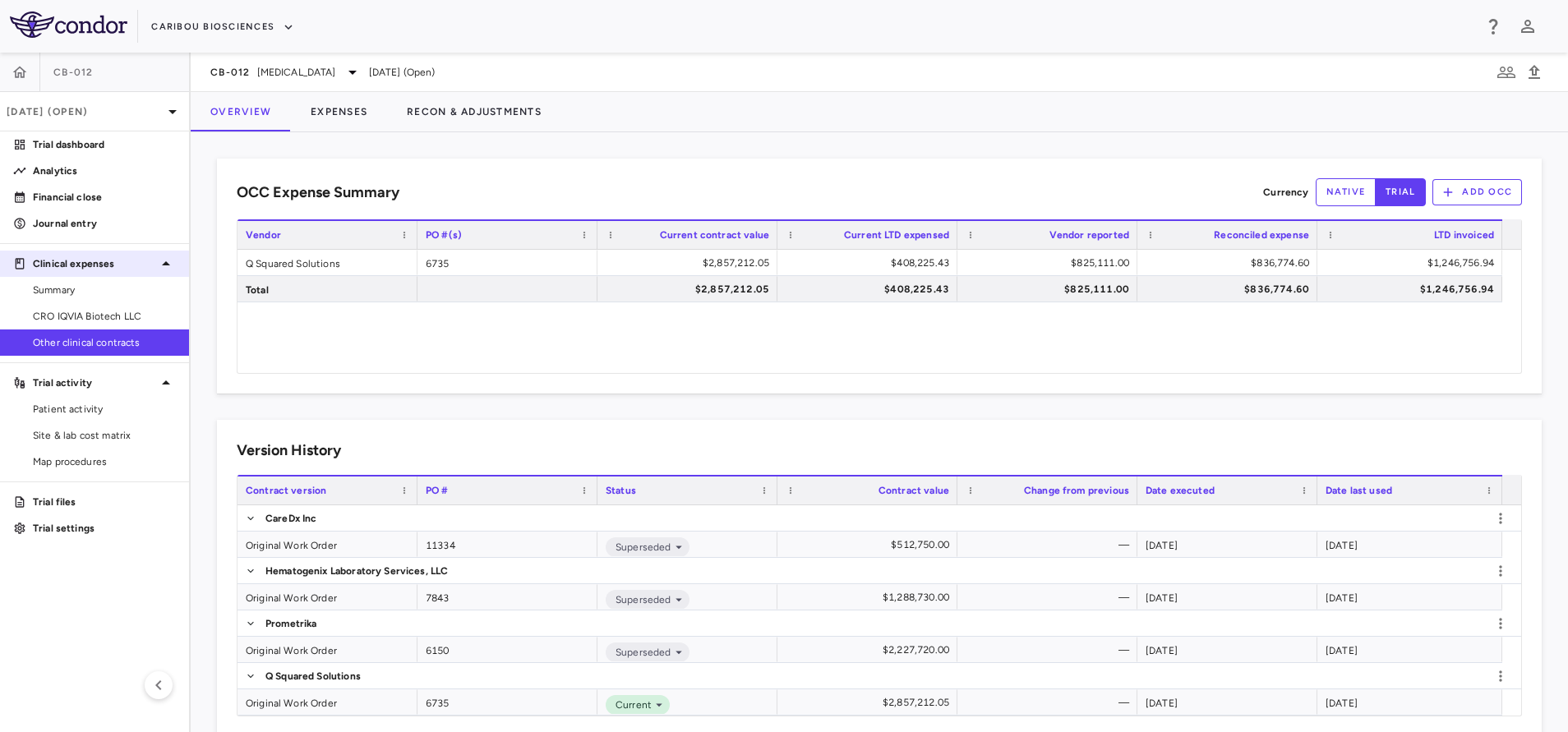
drag, startPoint x: 59, startPoint y: 229, endPoint x: 8, endPoint y: 249, distance: 54.8
click at [59, 229] on p "Journal entry" at bounding box center [104, 224] width 143 height 15
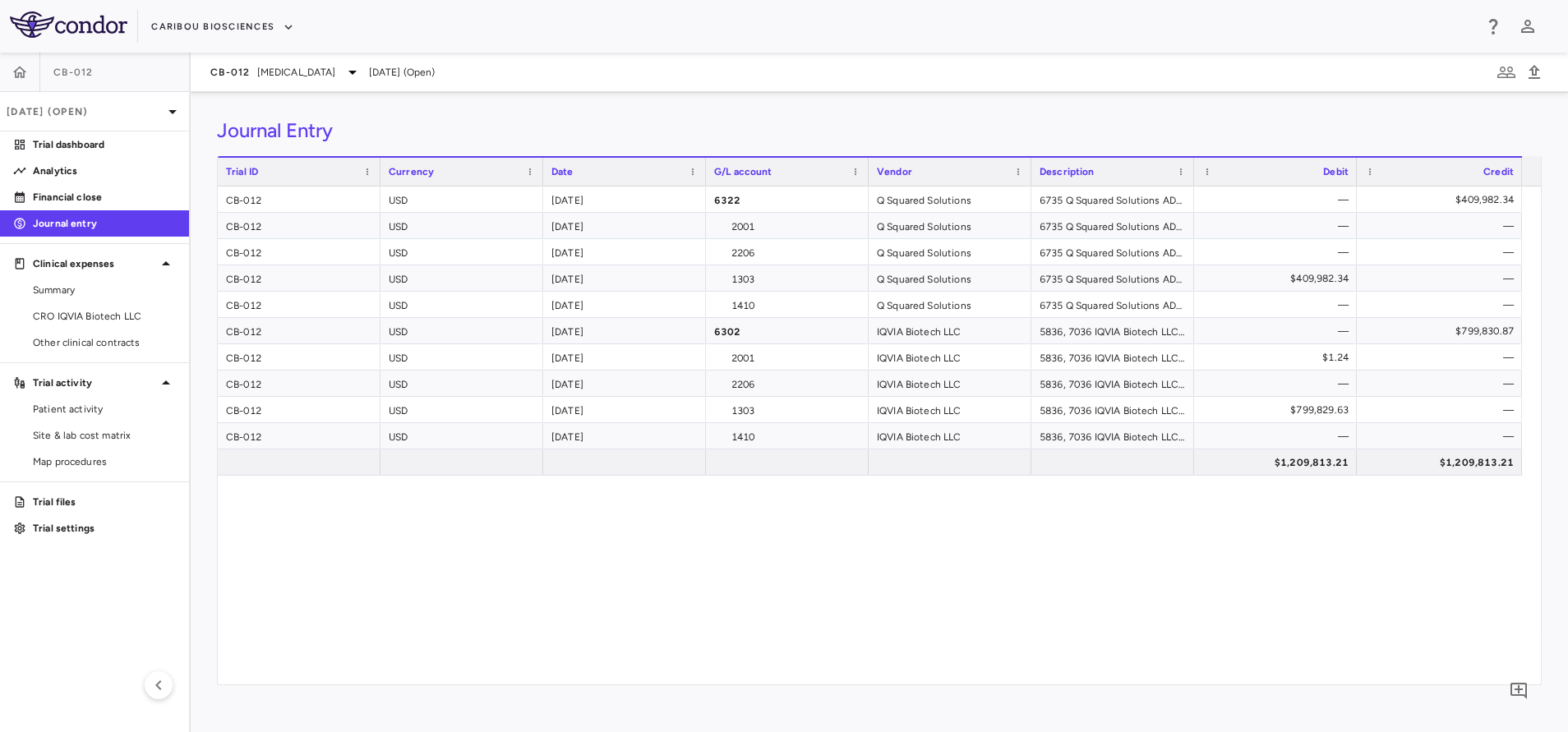
click at [502, 589] on div "CB-012 USD [DATE] 6322 Q Squared Solutions 6735 Q Squared Solutions ADMINISTRAT…" at bounding box center [878, 435] width 1323 height 497
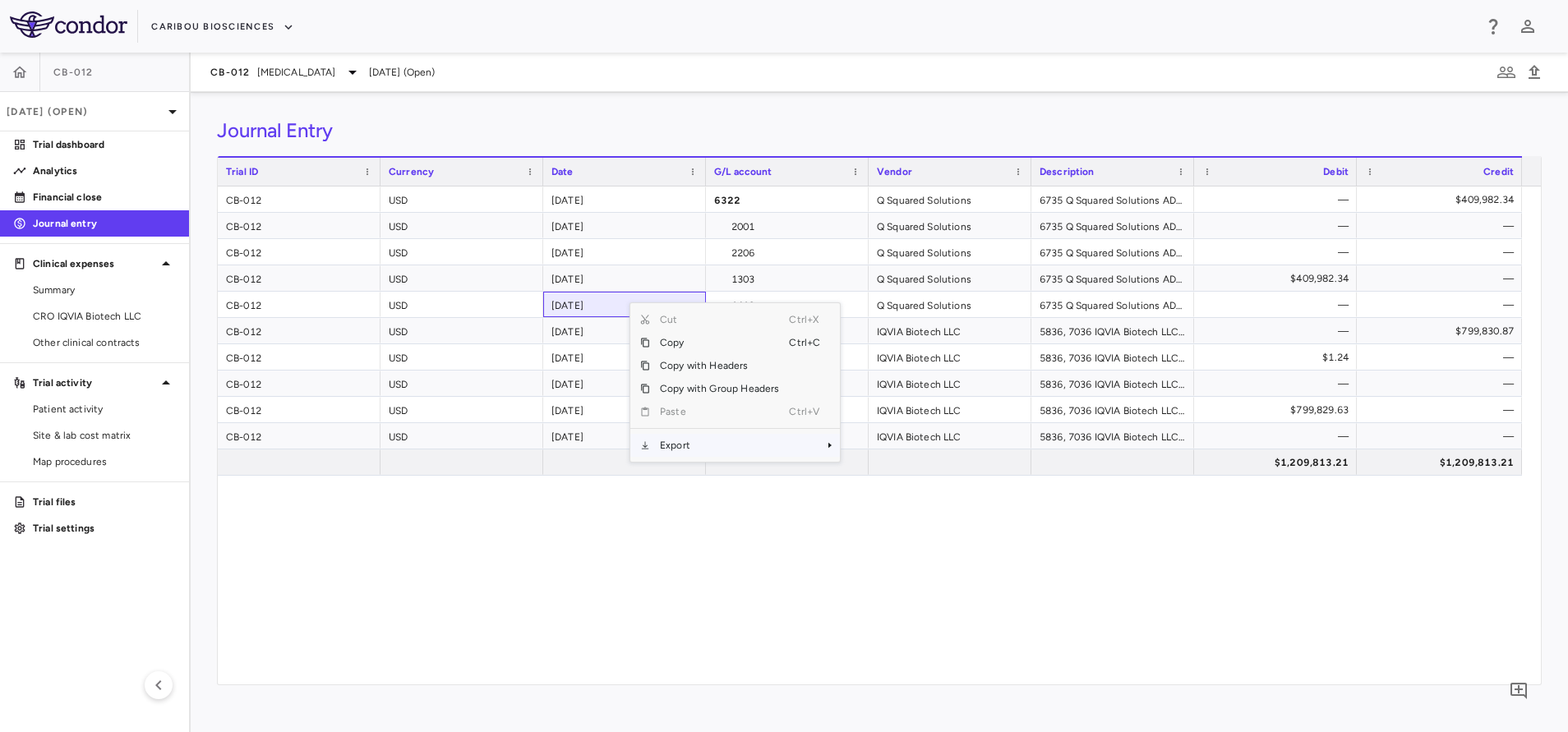
click at [709, 447] on span "Export" at bounding box center [719, 445] width 139 height 23
click at [830, 446] on span "Context Menu" at bounding box center [830, 445] width 9 height 9
click at [874, 473] on span "Excel Export" at bounding box center [894, 474] width 77 height 23
drag, startPoint x: 560, startPoint y: 575, endPoint x: 544, endPoint y: 680, distance: 106.2
click at [561, 575] on div "CB-012 USD [DATE] 6322 Q Squared Solutions 6735 Q Squared Solutions ADMINISTRAT…" at bounding box center [878, 435] width 1323 height 497
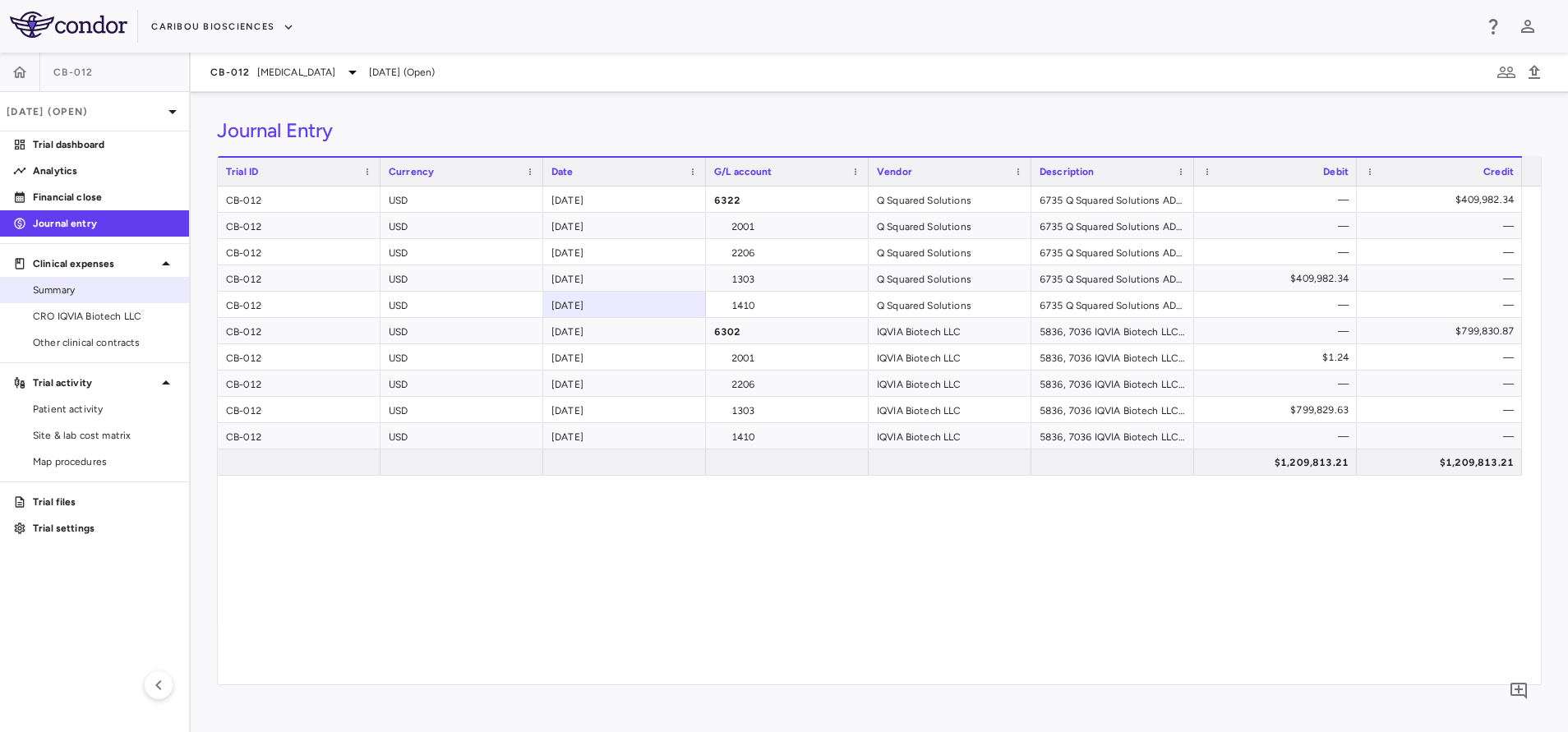
click at [115, 294] on span "Summary" at bounding box center [104, 291] width 143 height 15
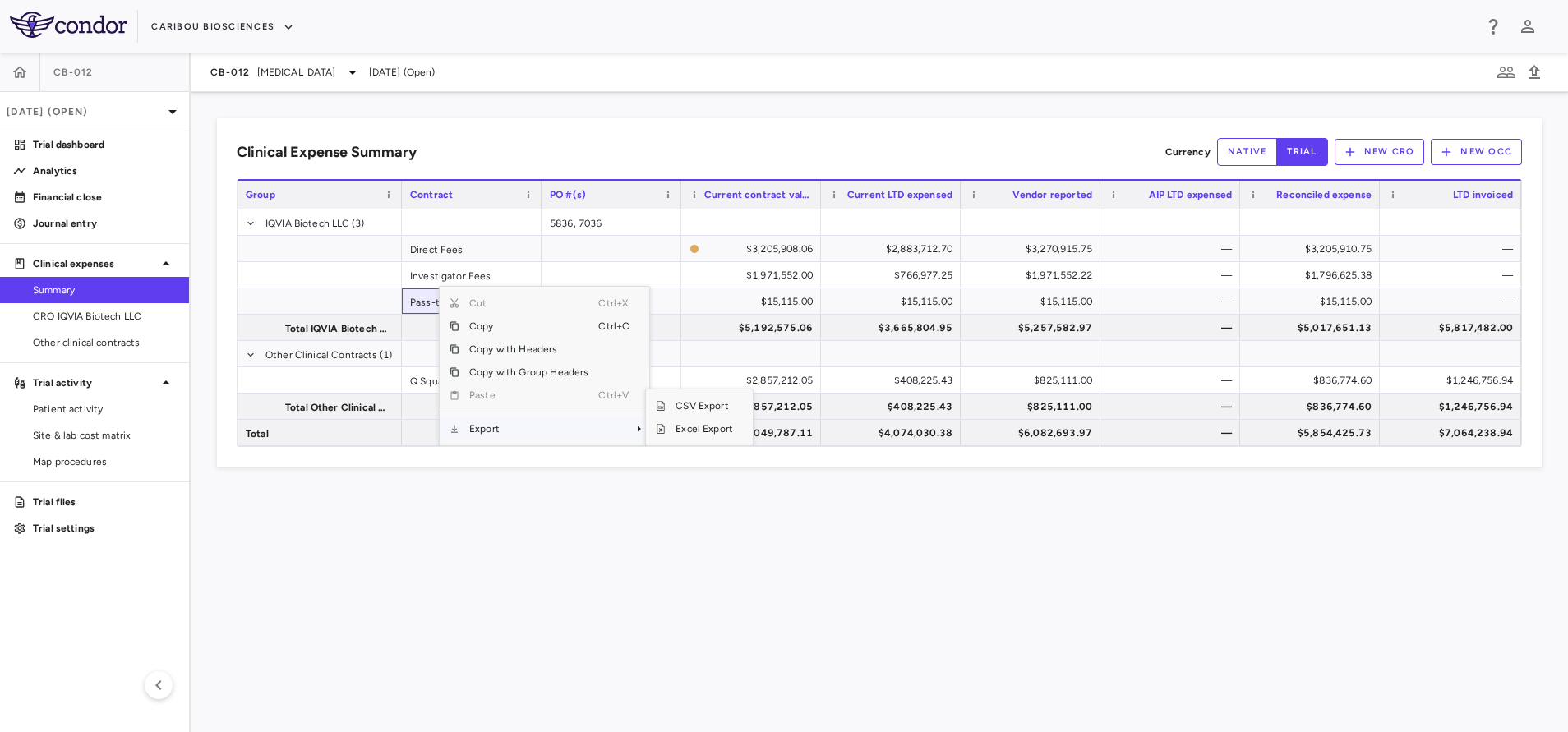
click at [505, 434] on span "Export" at bounding box center [529, 428] width 139 height 23
click at [678, 422] on span "Excel Export" at bounding box center [704, 428] width 77 height 23
click at [515, 520] on div "Clinical Expense Summary Currency native trial New CRO New OCC Press SPACE to s…" at bounding box center [879, 412] width 1377 height 640
click at [406, 517] on div "Clinical Expense Summary Currency native trial New CRO New OCC Press SPACE to s…" at bounding box center [879, 412] width 1377 height 640
click at [404, 516] on div "Clinical Expense Summary Currency native trial New CRO New OCC Press SPACE to s…" at bounding box center [879, 412] width 1377 height 640
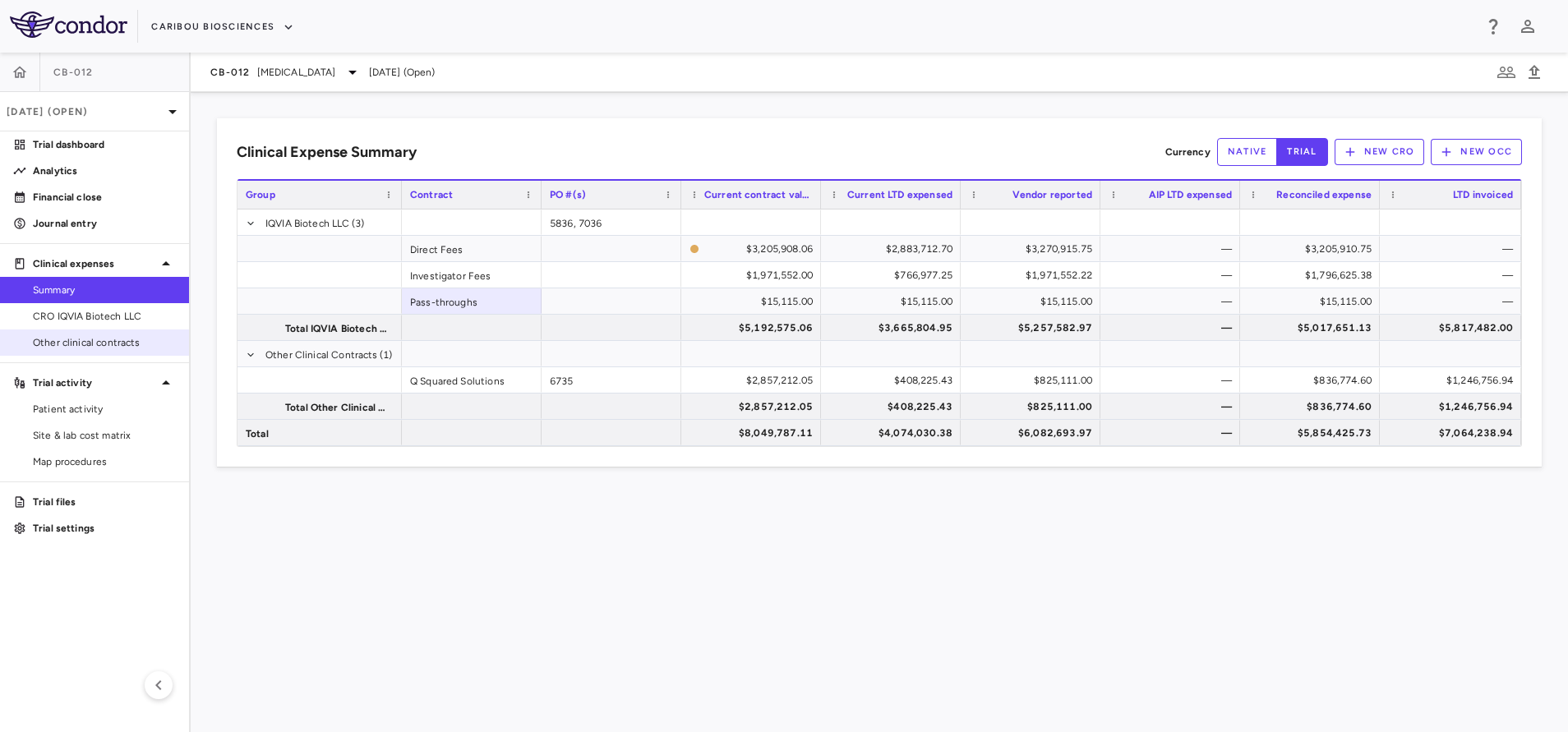
drag, startPoint x: 316, startPoint y: 517, endPoint x: 183, endPoint y: 338, distance: 223.0
click at [316, 517] on div "Clinical Expense Summary Currency native trial New CRO New OCC Press SPACE to s…" at bounding box center [879, 412] width 1377 height 640
click at [69, 220] on p "Journal entry" at bounding box center [104, 224] width 143 height 15
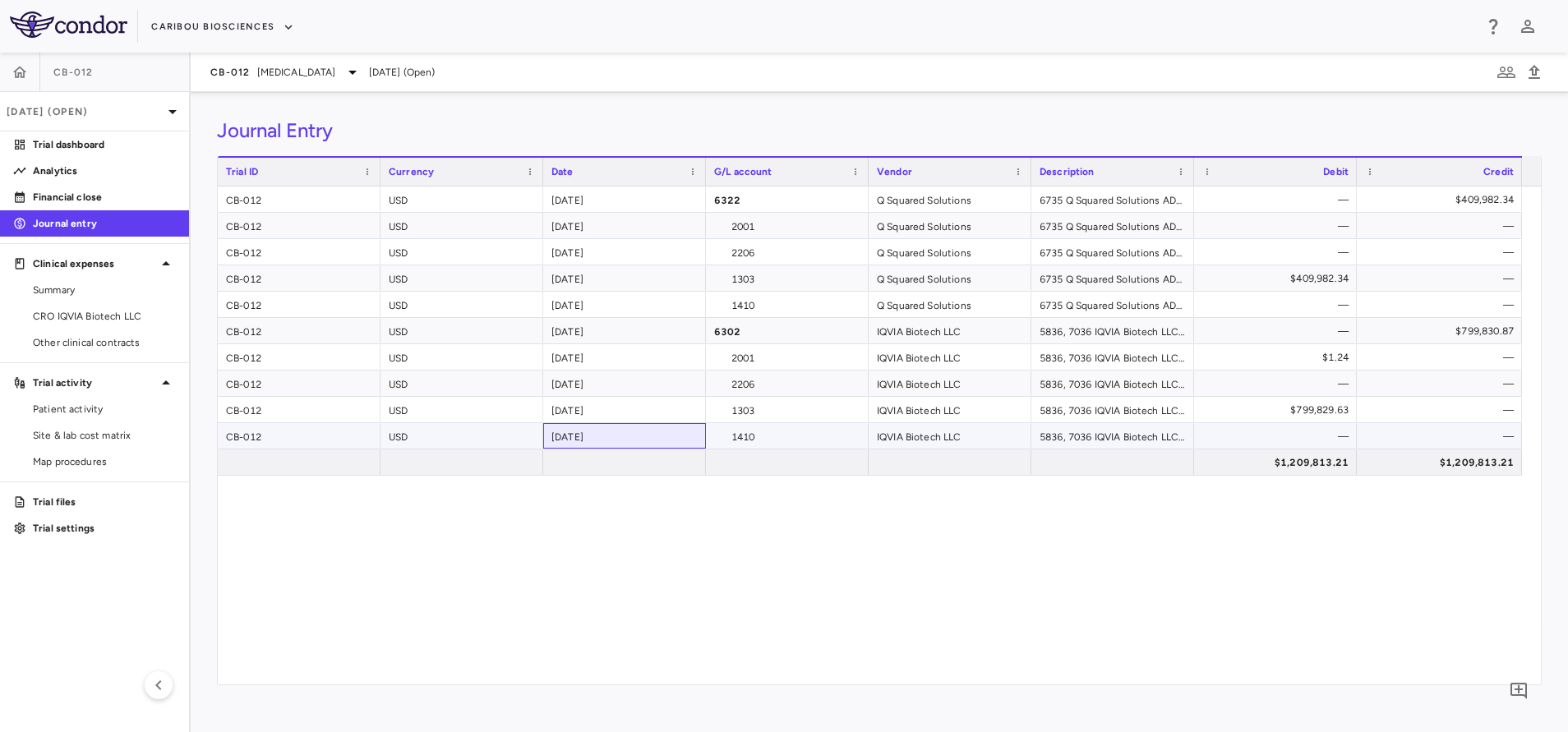
click at [690, 429] on div "[DATE]" at bounding box center [624, 436] width 162 height 26
click at [701, 553] on div "CB-012 USD [DATE] 6322 Q Squared Solutions 6735 Q Squared Solutions ADMINISTRAT…" at bounding box center [878, 435] width 1323 height 497
click at [599, 564] on div "CB-012 USD [DATE] 6322 Q Squared Solutions 6735 Q Squared Solutions ADMINISTRAT…" at bounding box center [878, 435] width 1323 height 497
click at [83, 322] on span "CRO IQVIA Biotech LLC" at bounding box center [104, 316] width 143 height 15
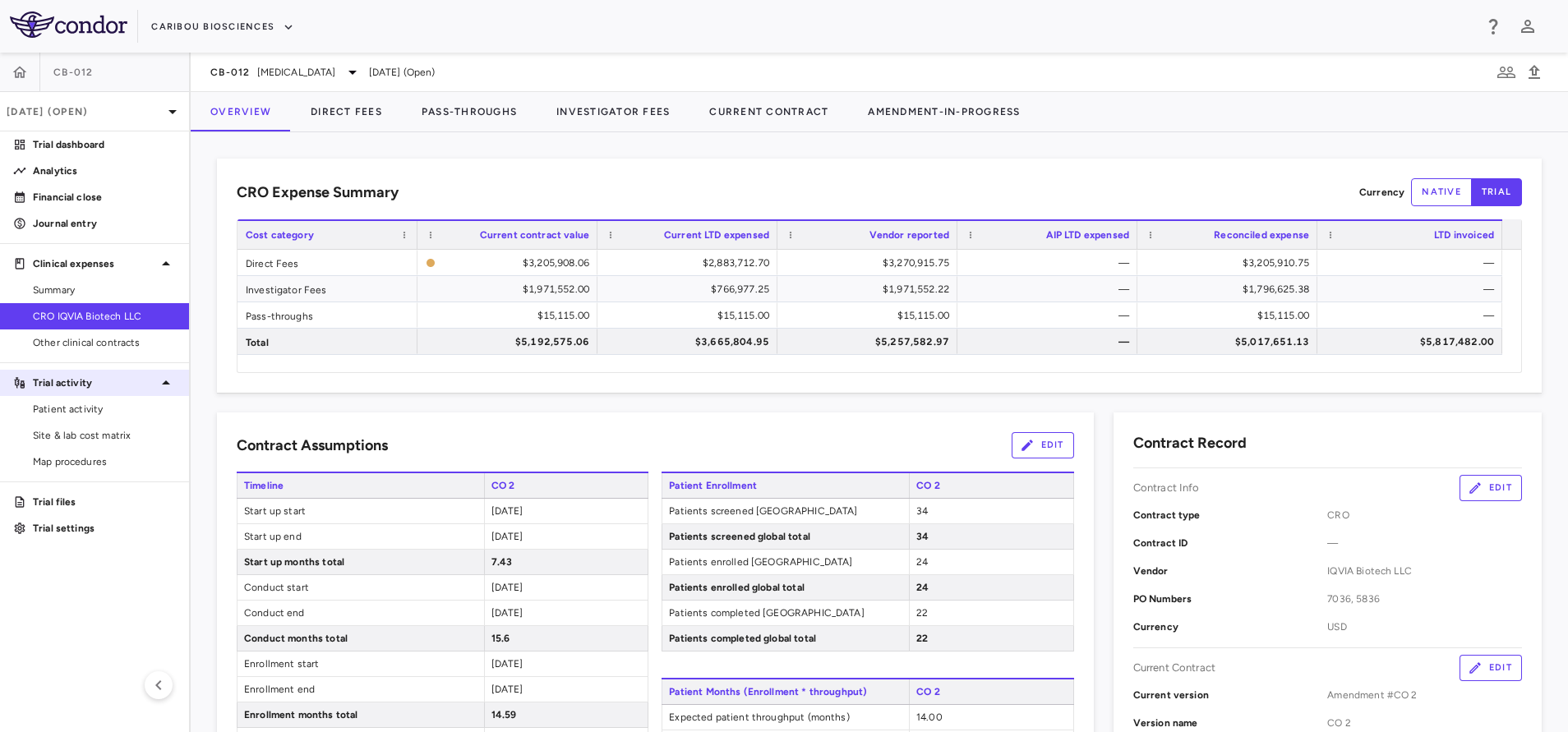
drag, startPoint x: 75, startPoint y: 333, endPoint x: 37, endPoint y: 376, distance: 57.4
click at [75, 333] on link "Other clinical contracts" at bounding box center [94, 343] width 189 height 25
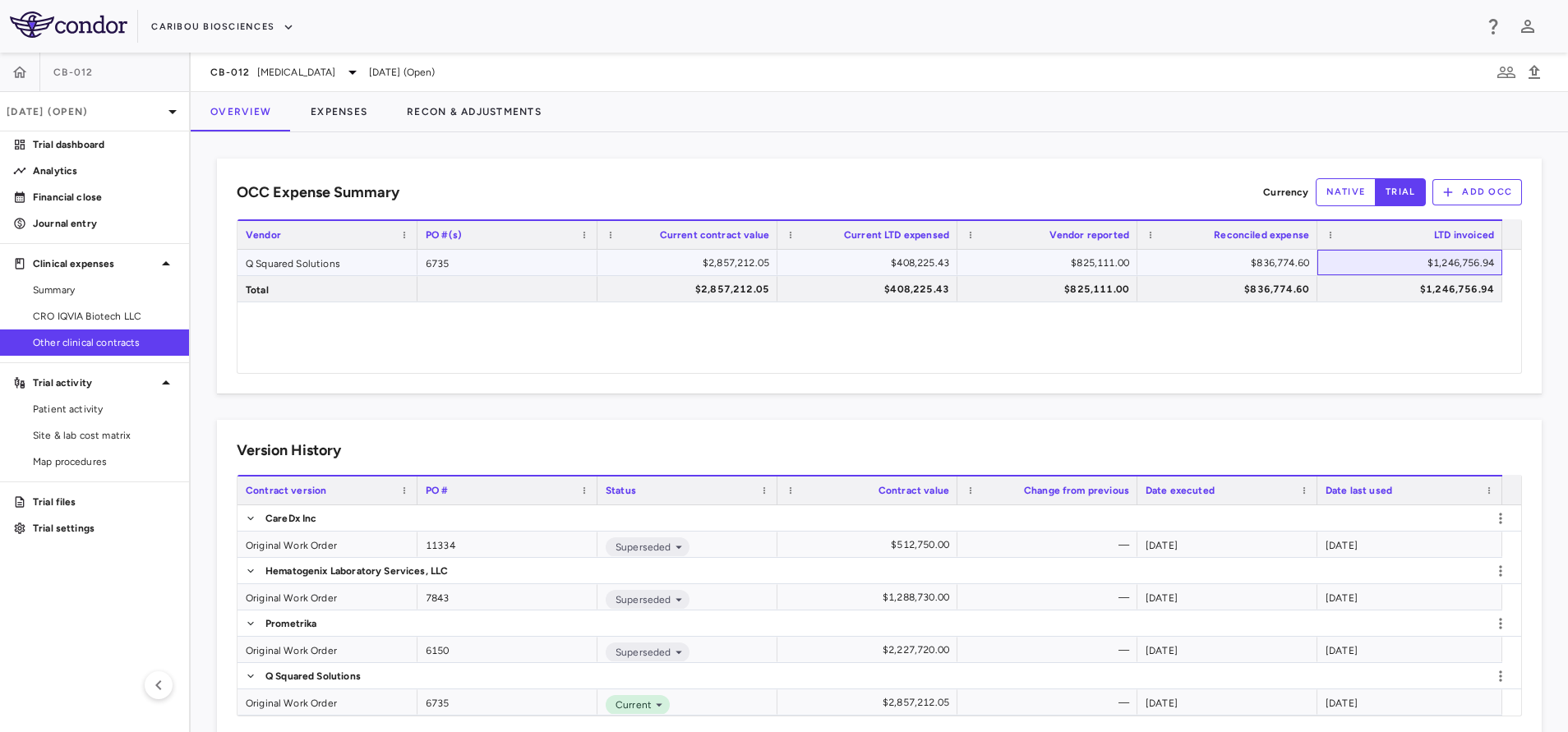
click at [1452, 265] on div "$1,246,756.94" at bounding box center [1412, 263] width 161 height 27
